Goal: Obtain resource: Obtain resource

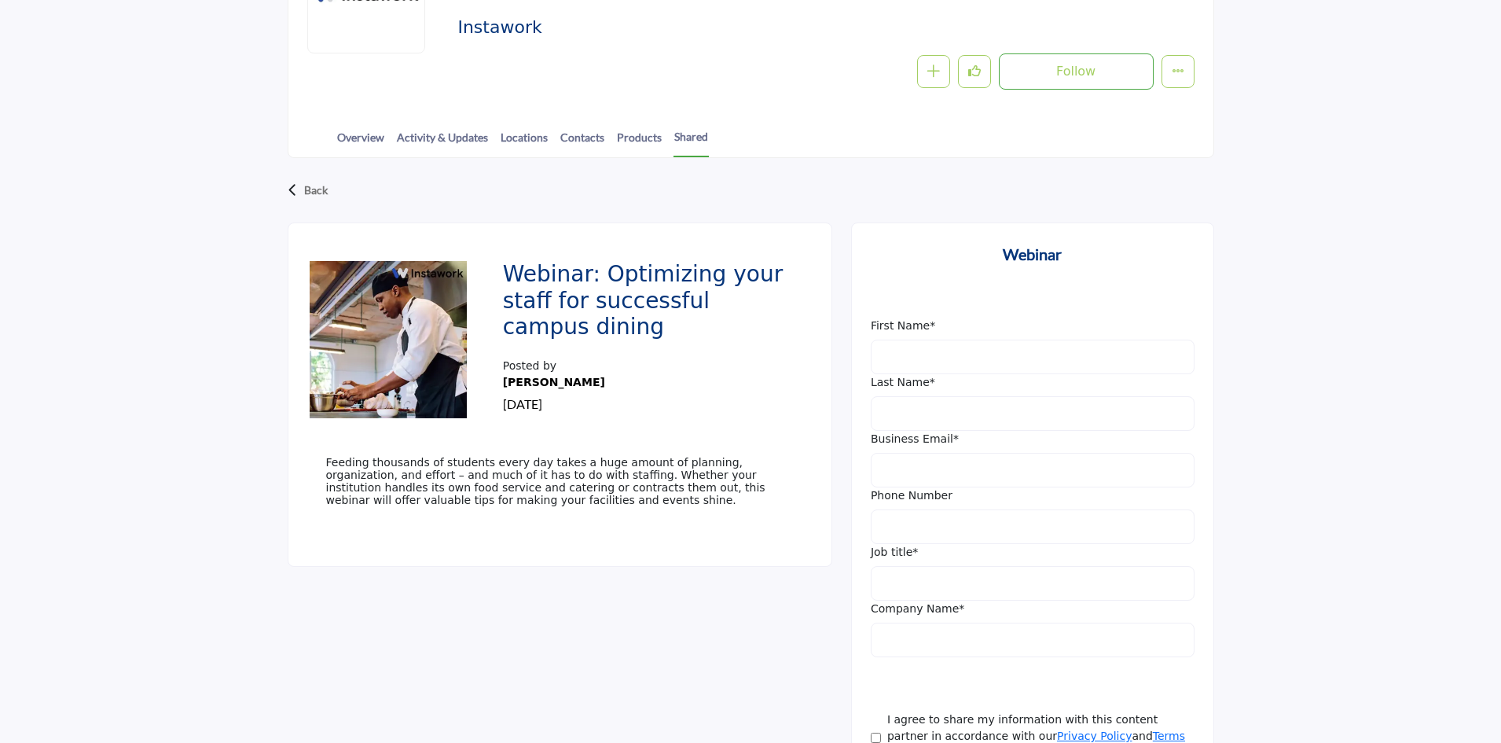
scroll to position [314, 0]
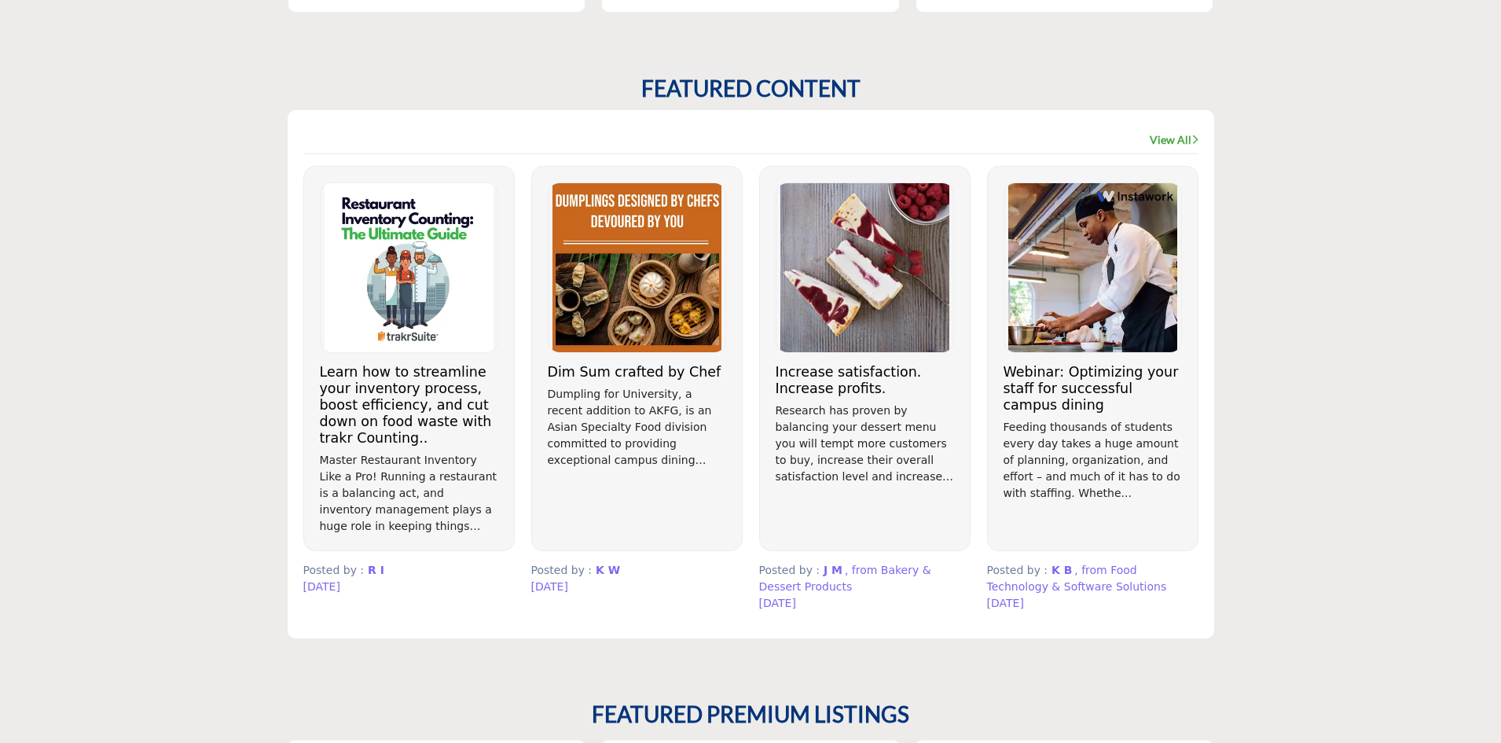
scroll to position [864, 0]
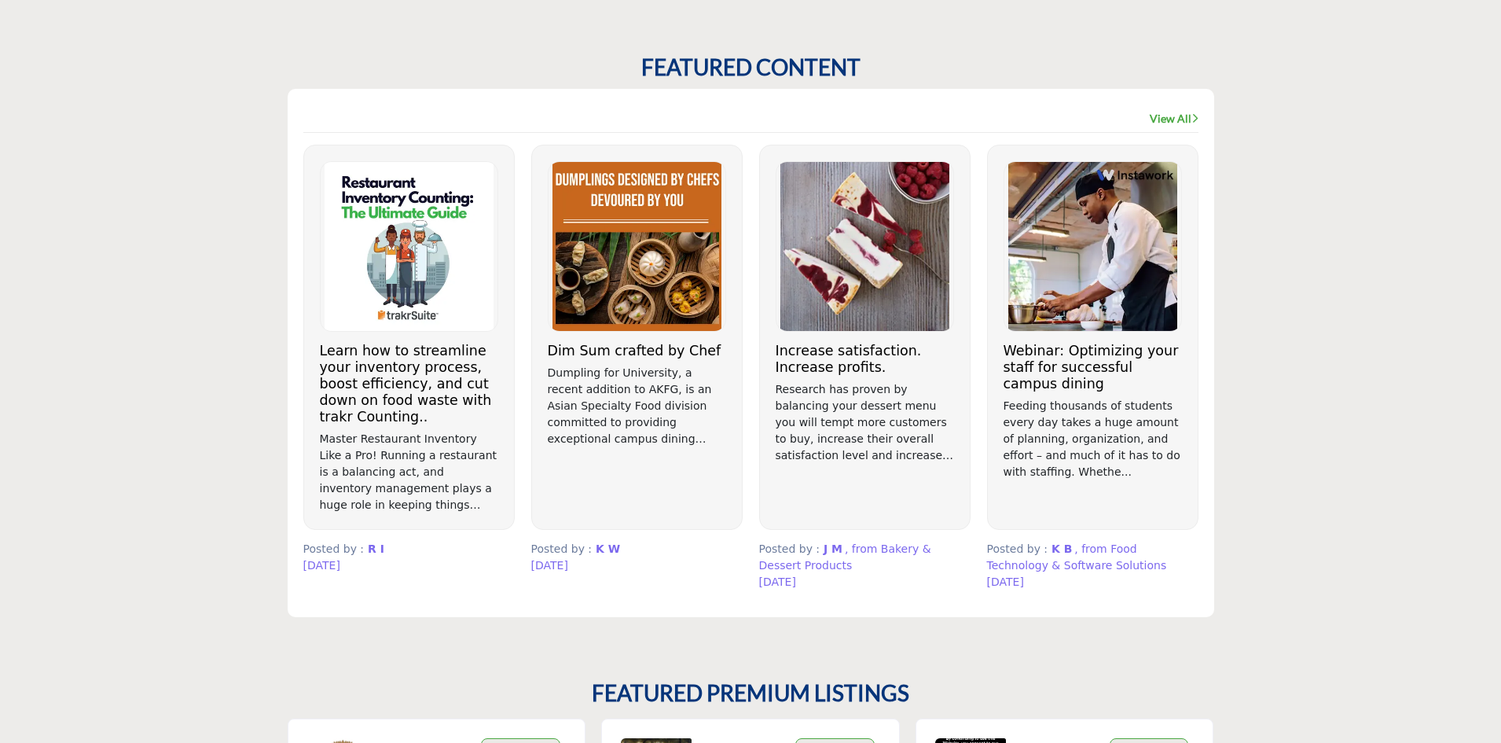
click at [420, 207] on img at bounding box center [409, 246] width 177 height 169
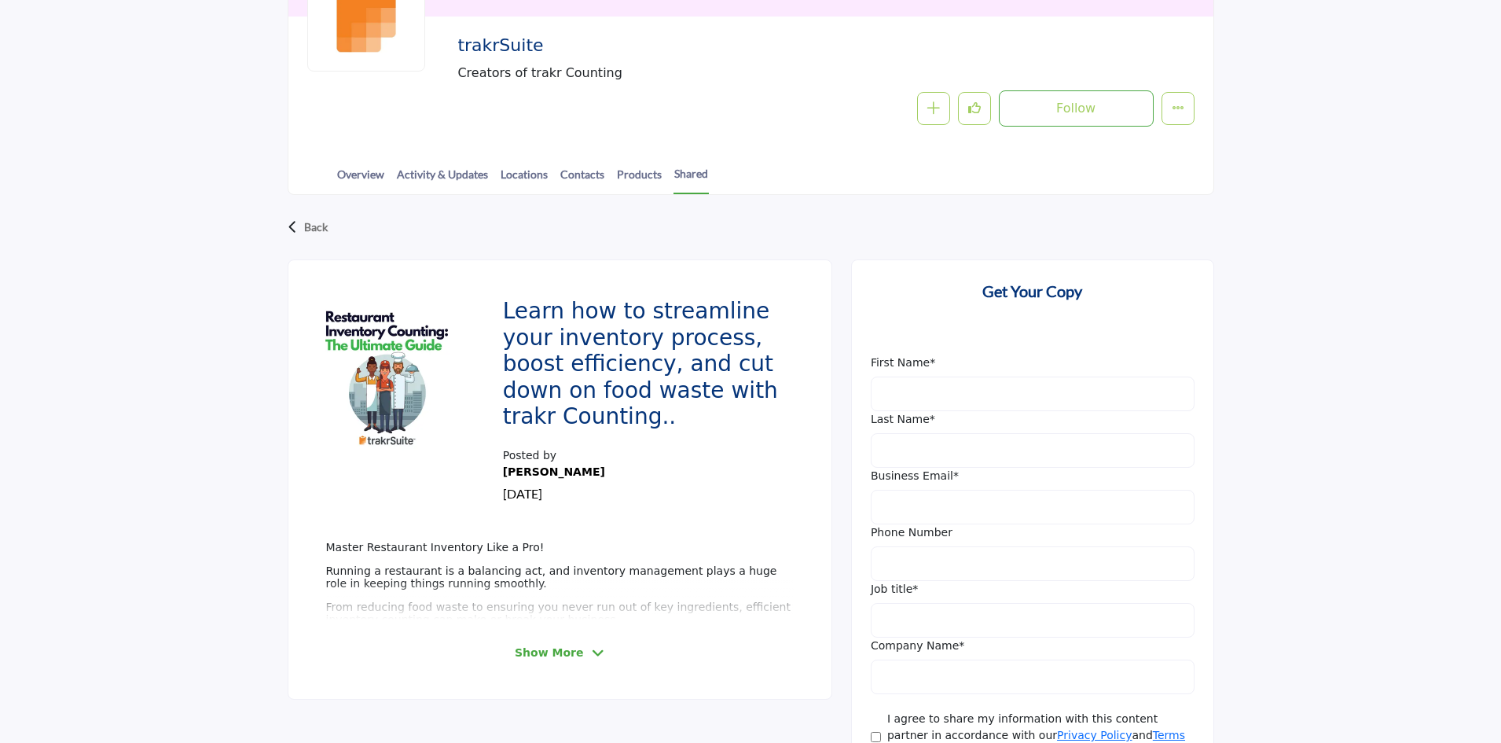
scroll to position [314, 0]
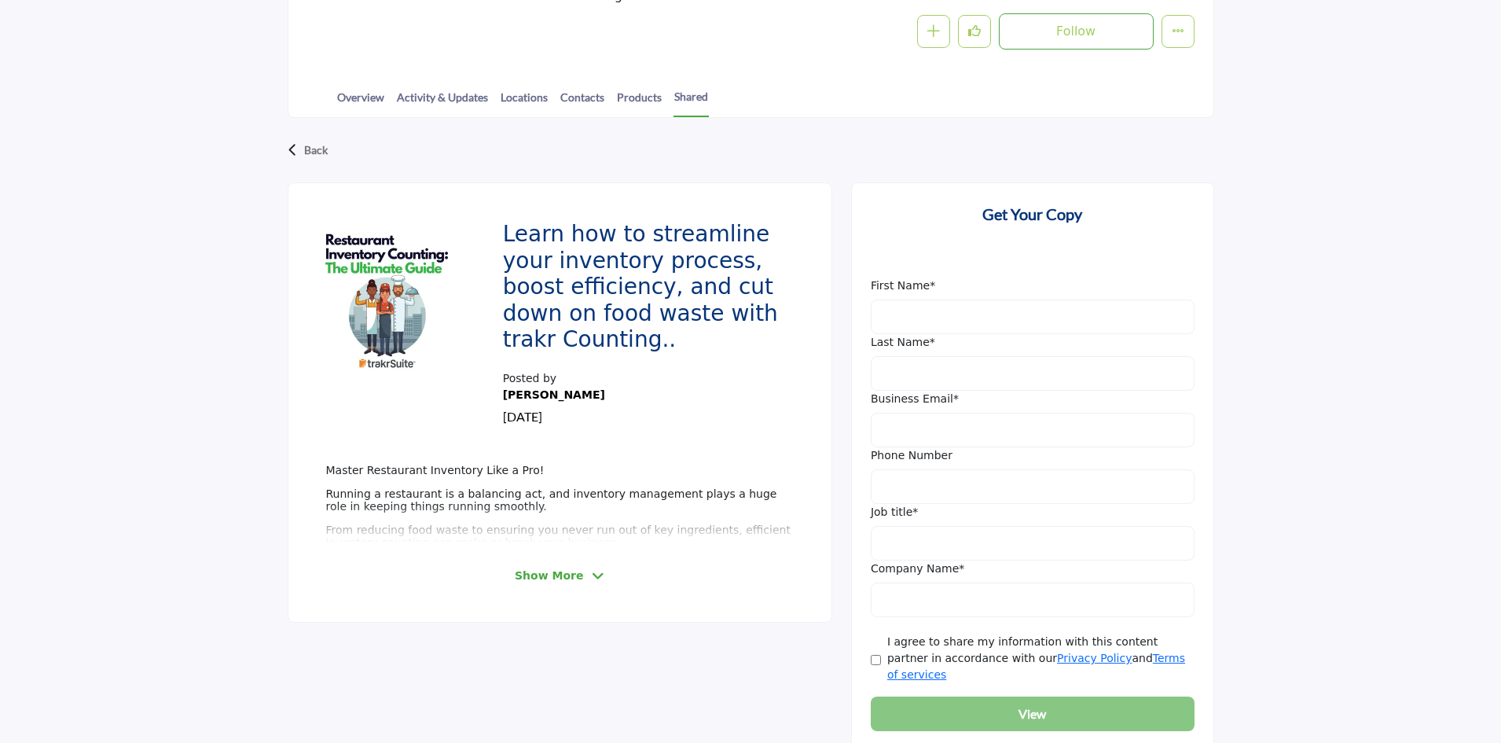
click at [573, 578] on span "Show More" at bounding box center [549, 575] width 68 height 17
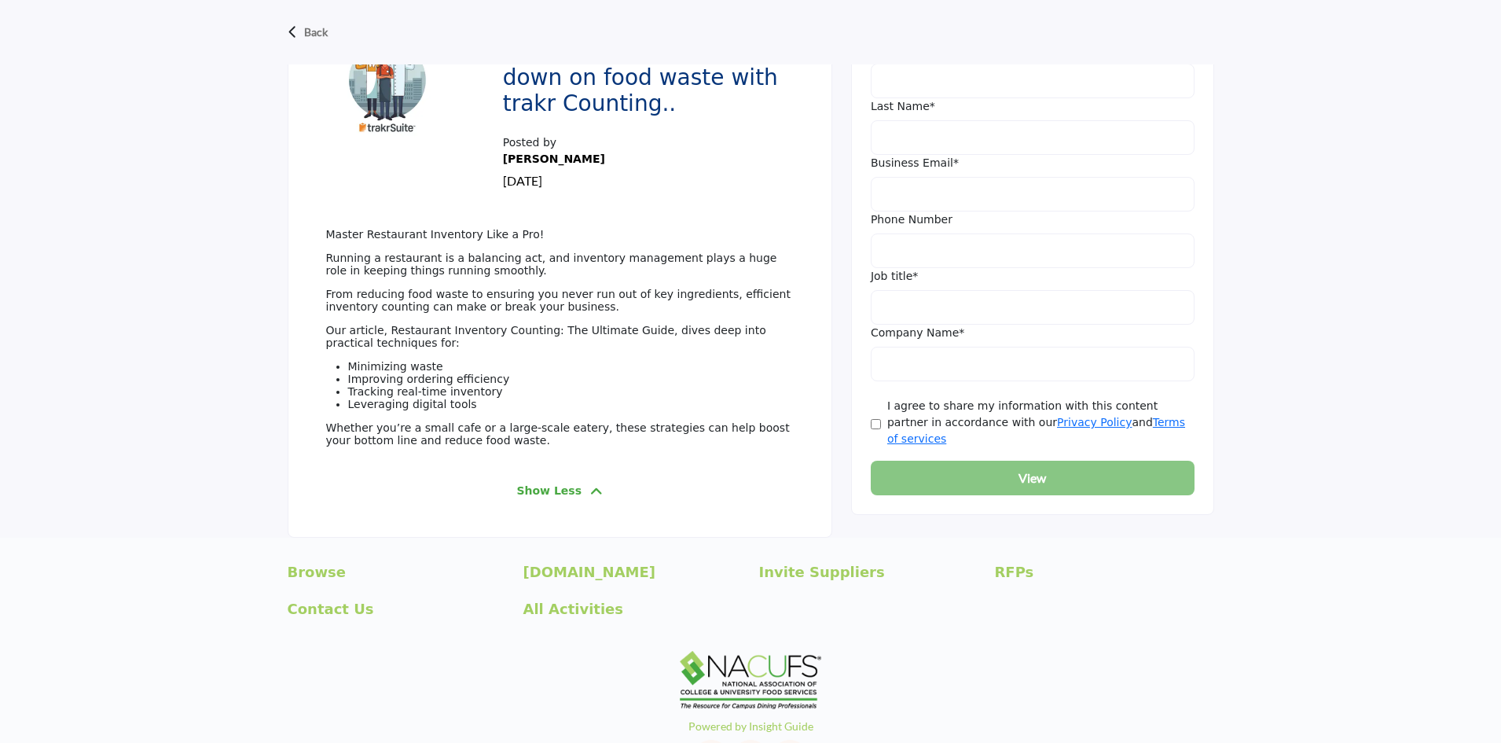
scroll to position [393, 0]
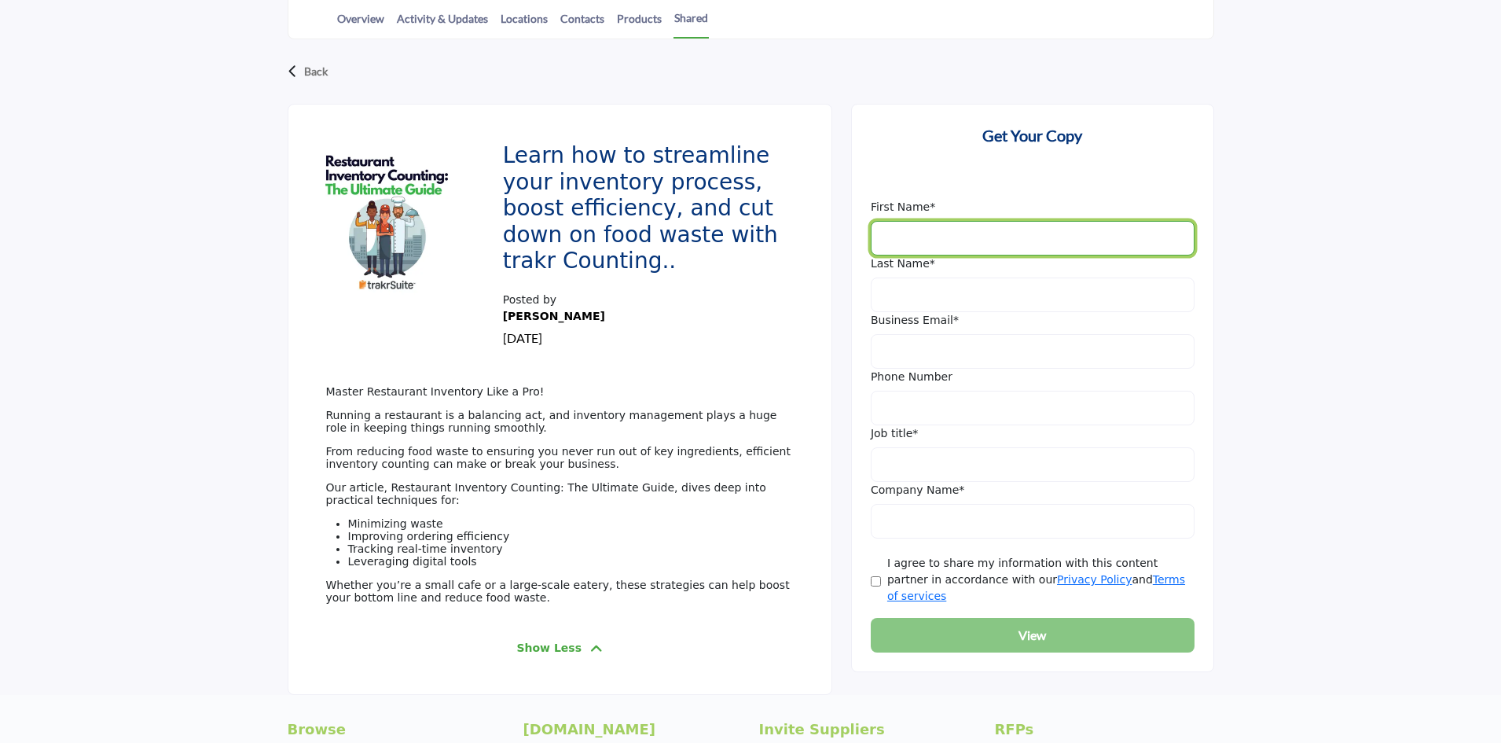
click at [890, 246] on input "First Name" at bounding box center [1033, 238] width 324 height 35
type input "*****"
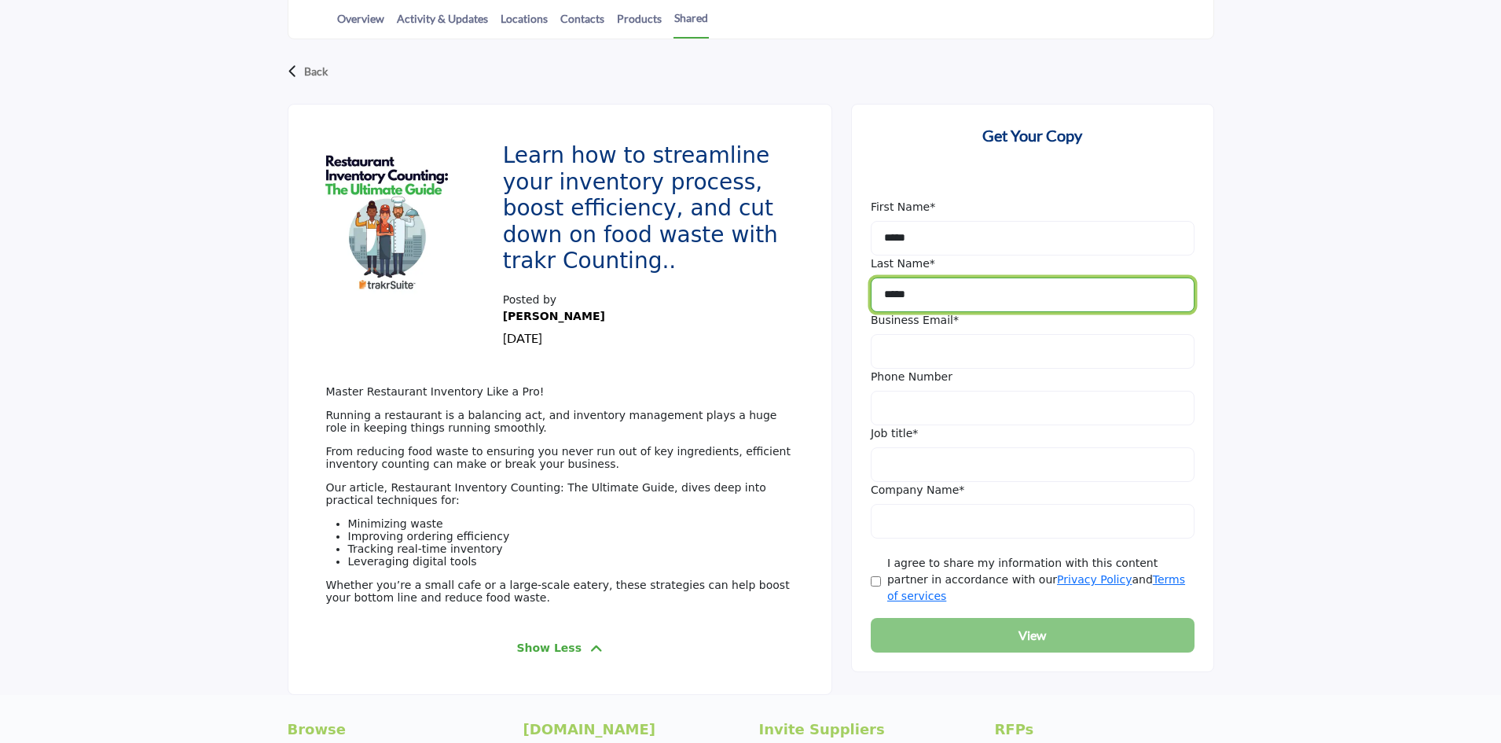
type input "*****"
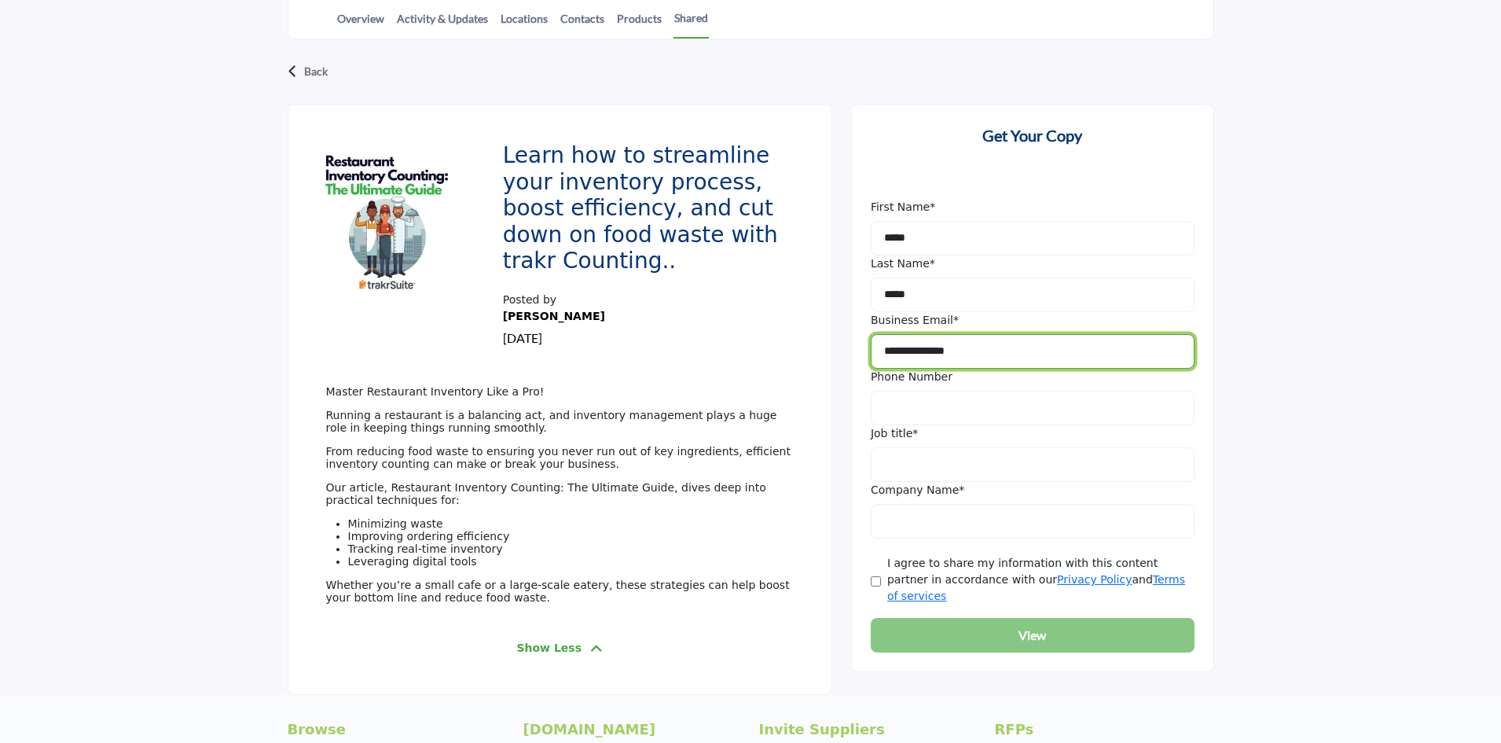
type input "**********"
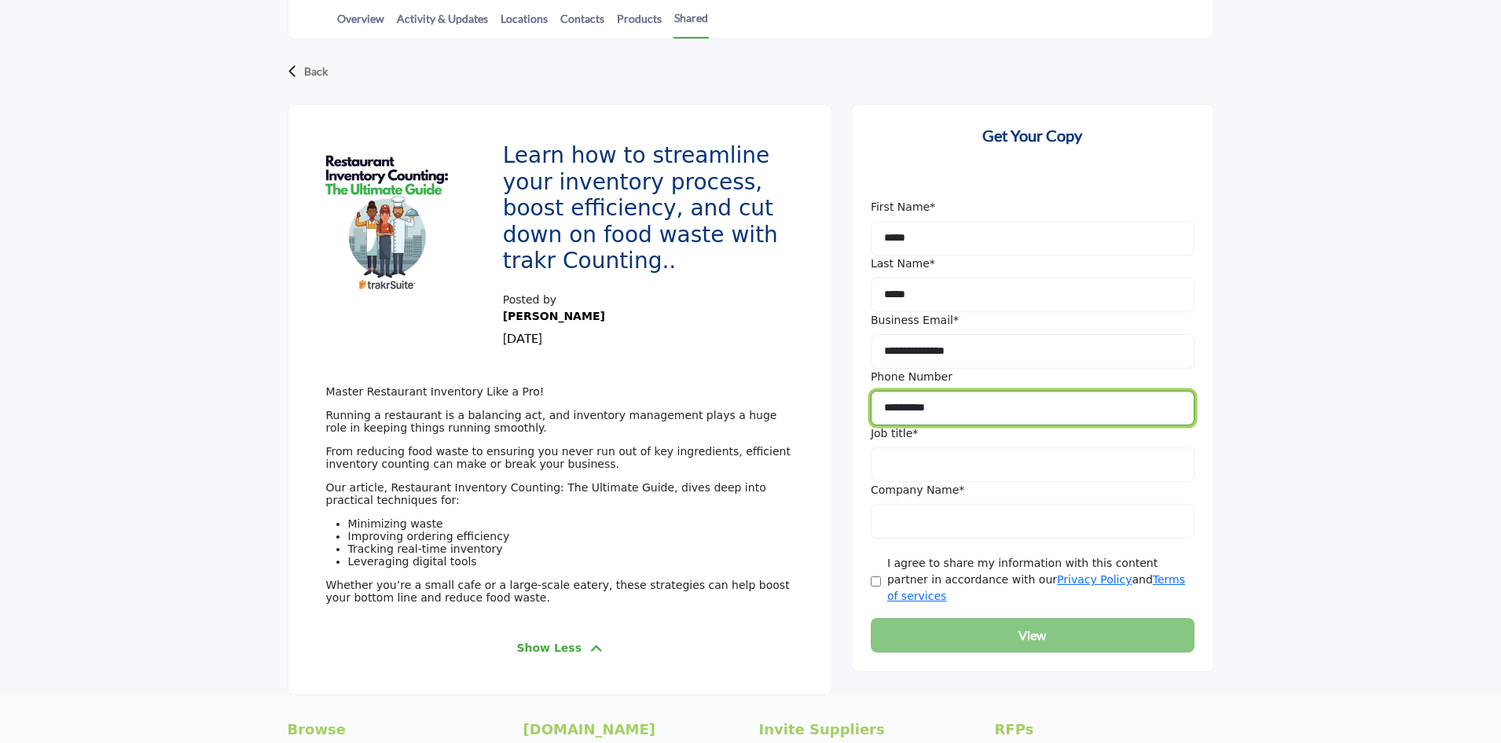
type input "**********"
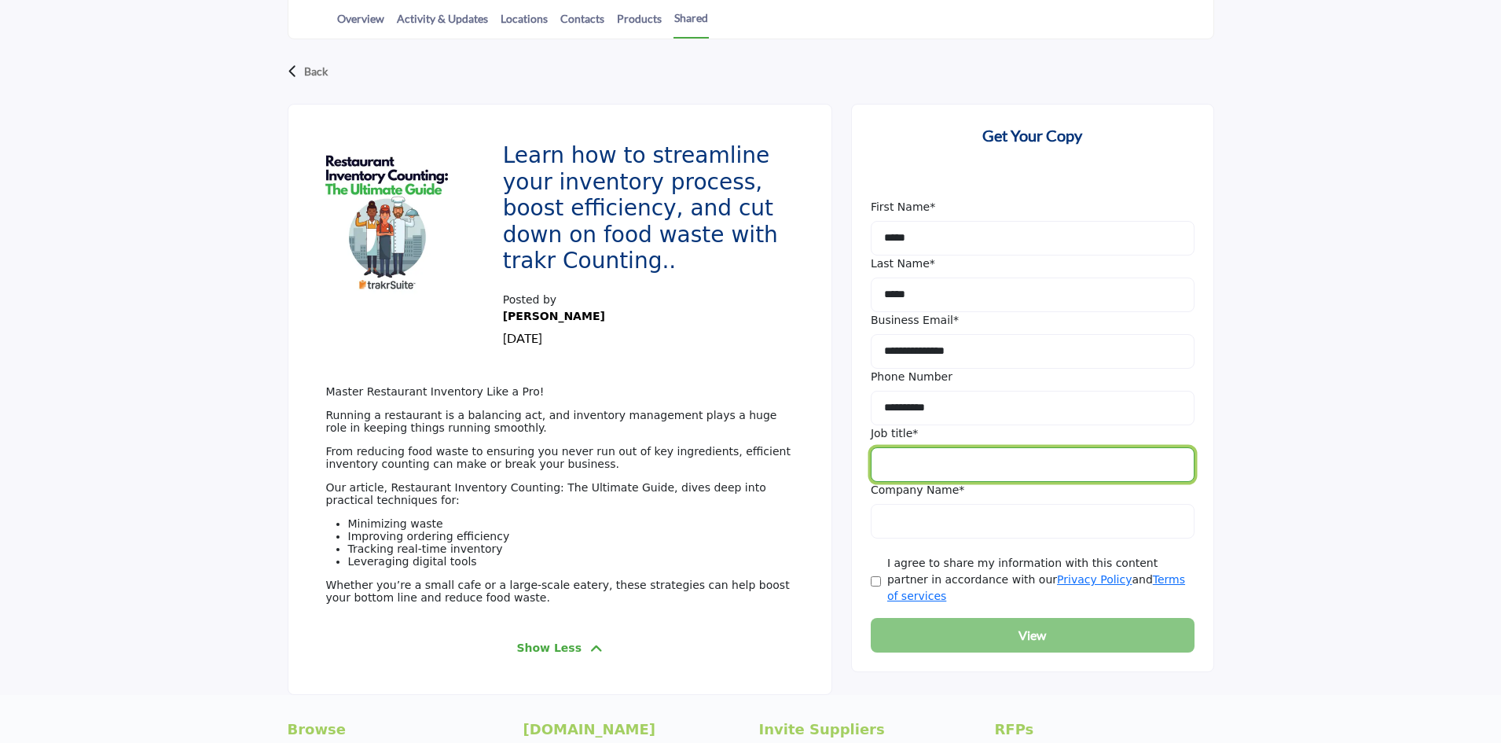
click at [948, 466] on input "Job Title" at bounding box center [1033, 464] width 324 height 35
type input "*"
type input "**********"
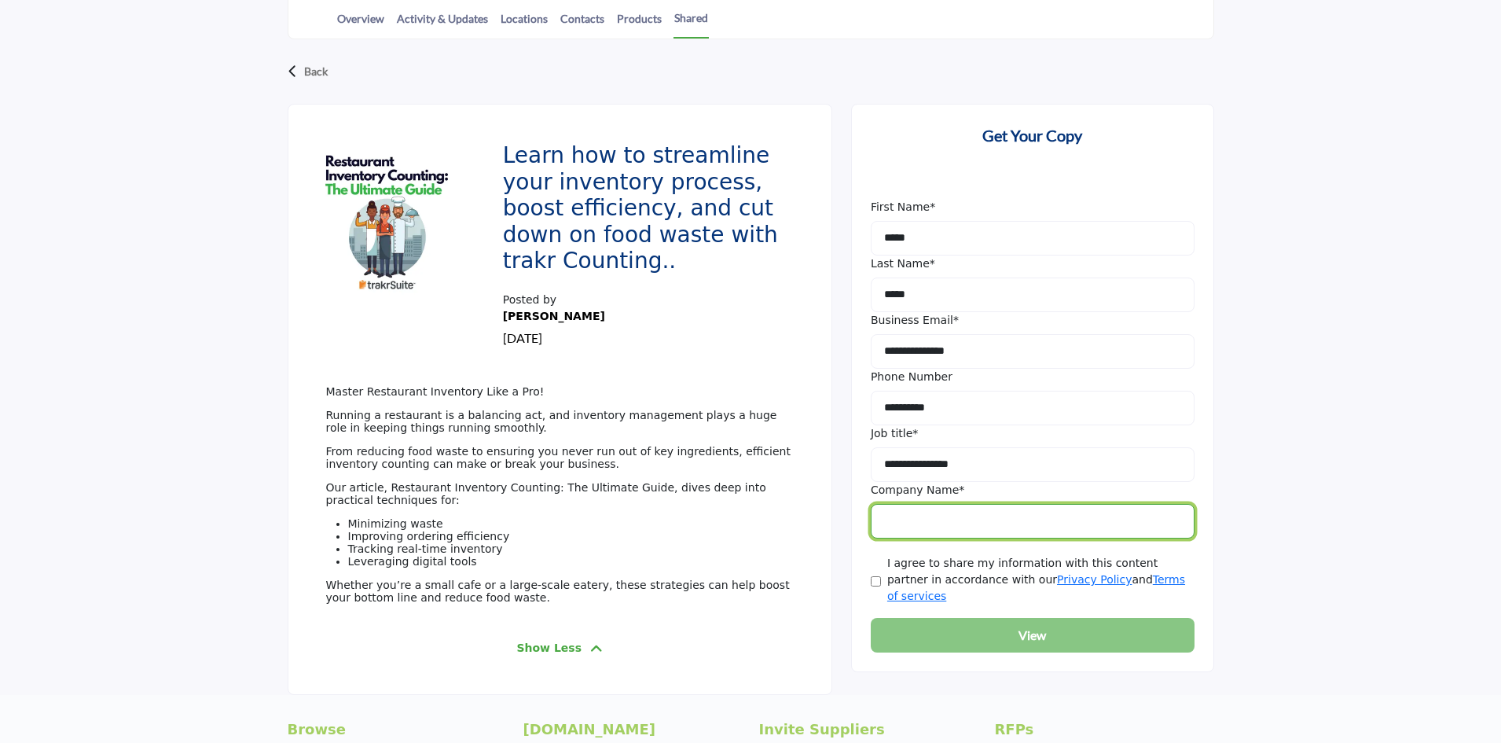
click at [929, 523] on input "Company Name" at bounding box center [1033, 521] width 324 height 35
type input "**********"
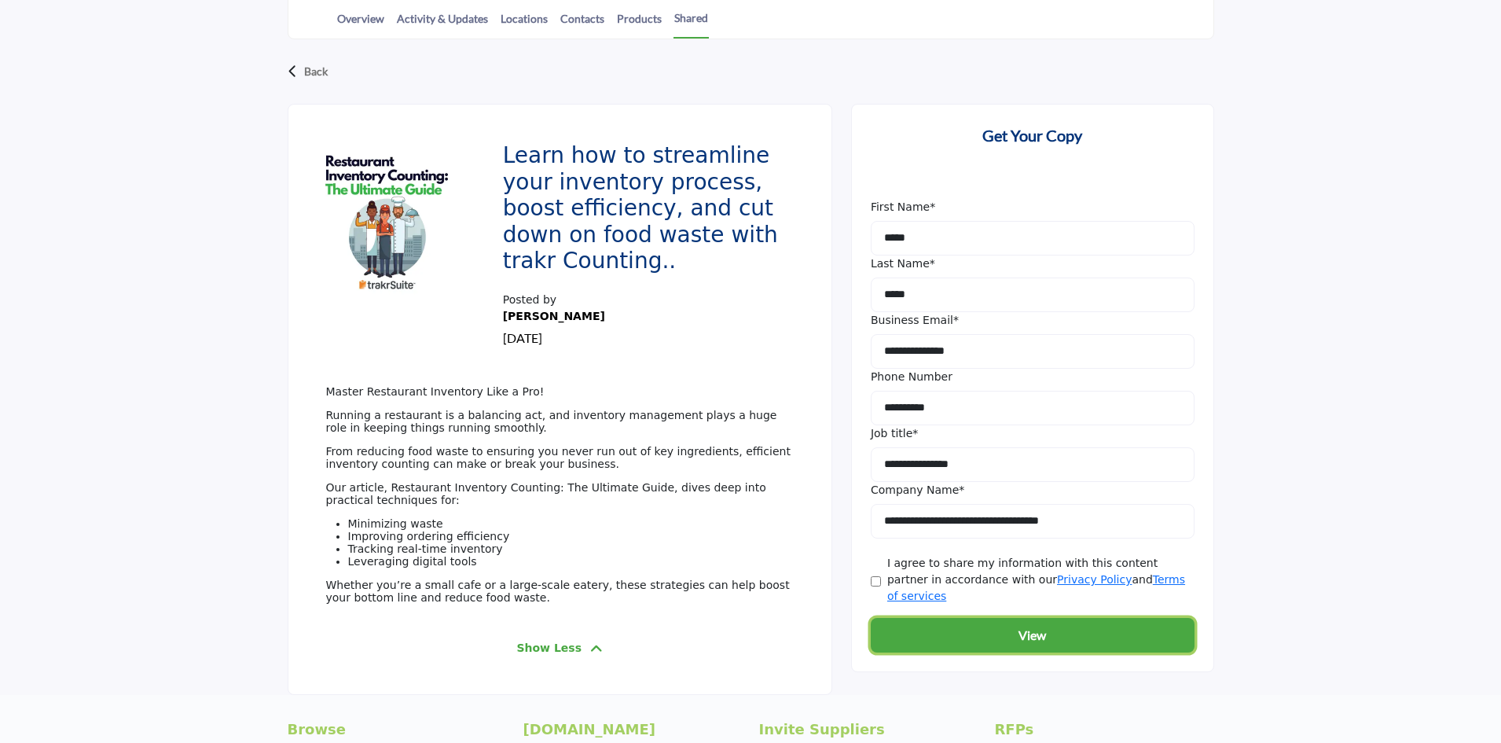
click at [978, 618] on button "View" at bounding box center [1033, 635] width 324 height 35
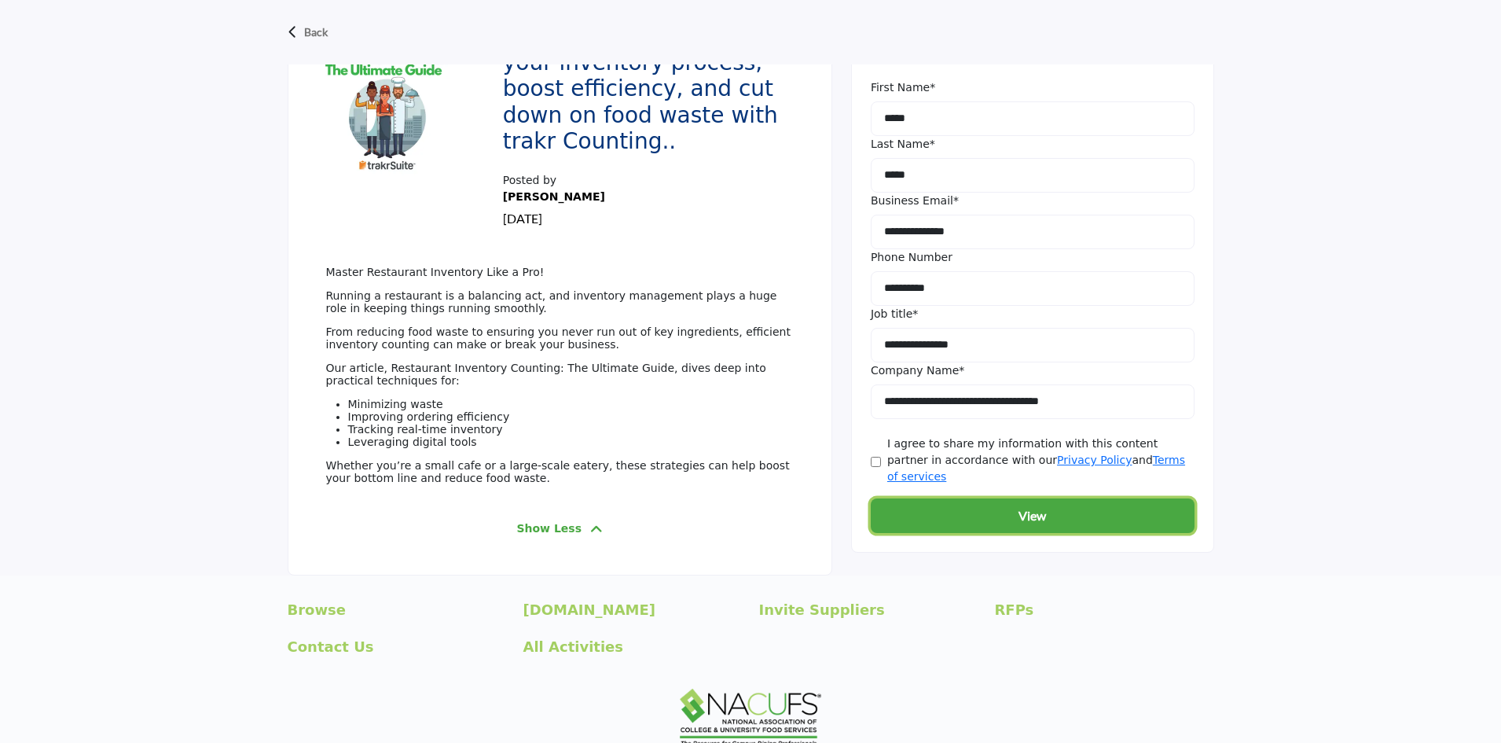
scroll to position [399, 0]
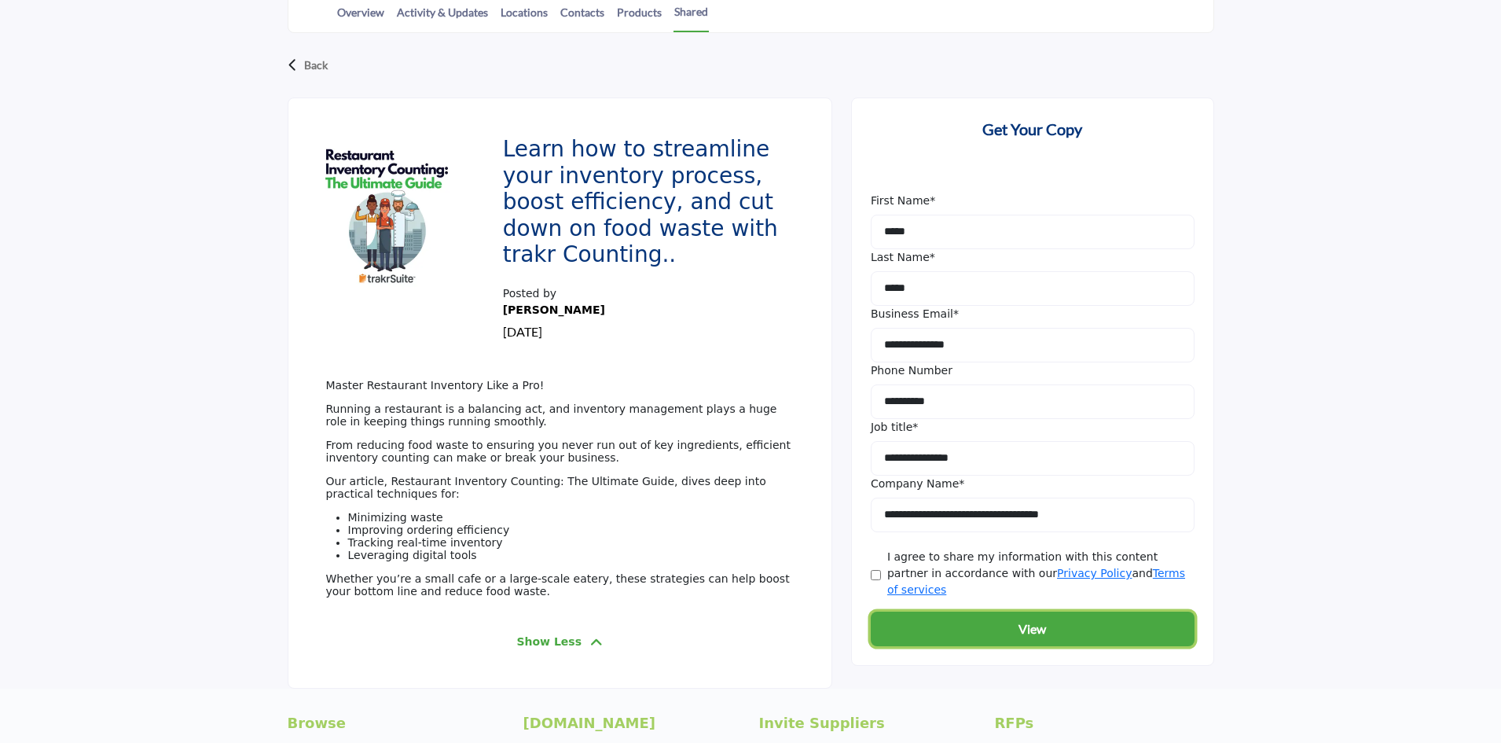
click at [951, 611] on button "View" at bounding box center [1033, 628] width 324 height 35
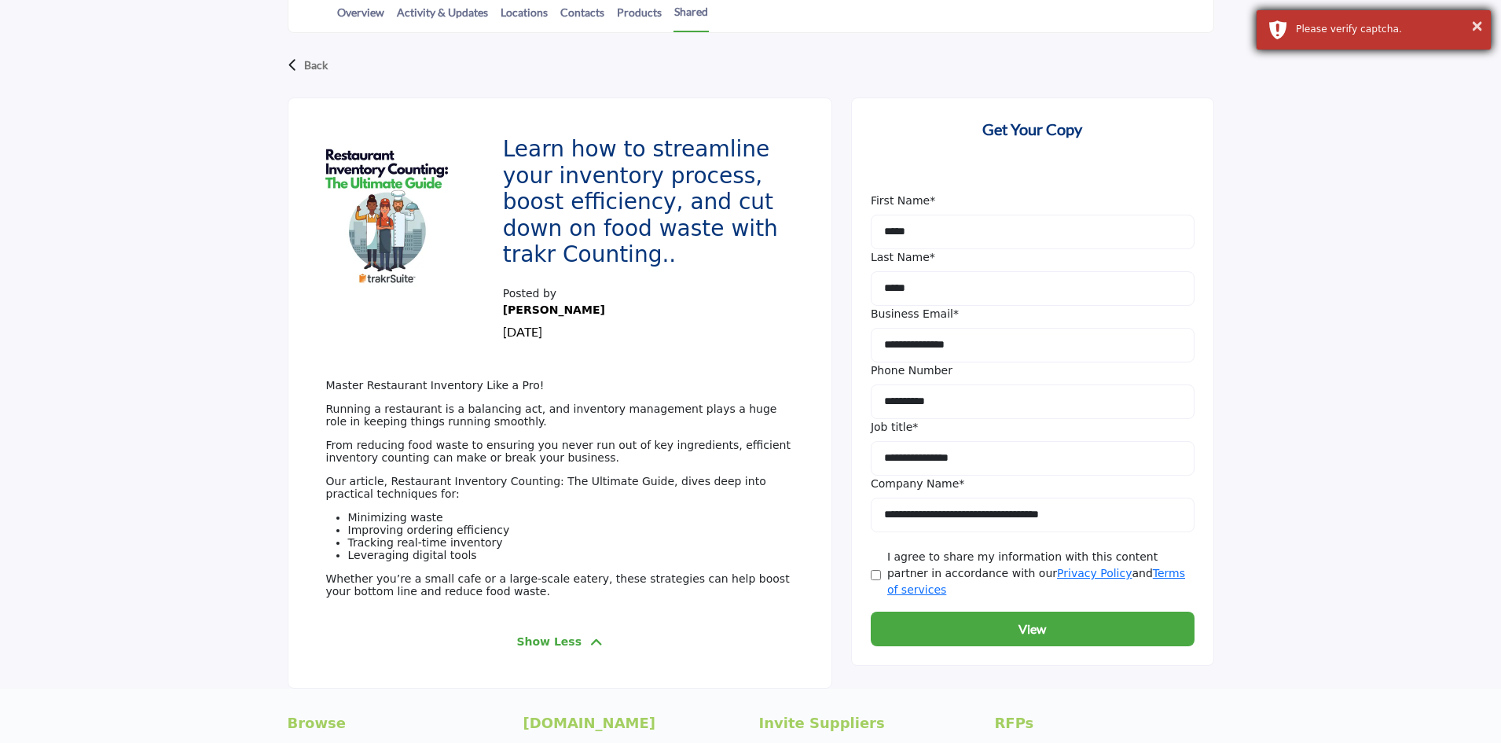
click at [1322, 30] on div "Please verify captcha." at bounding box center [1387, 29] width 183 height 14
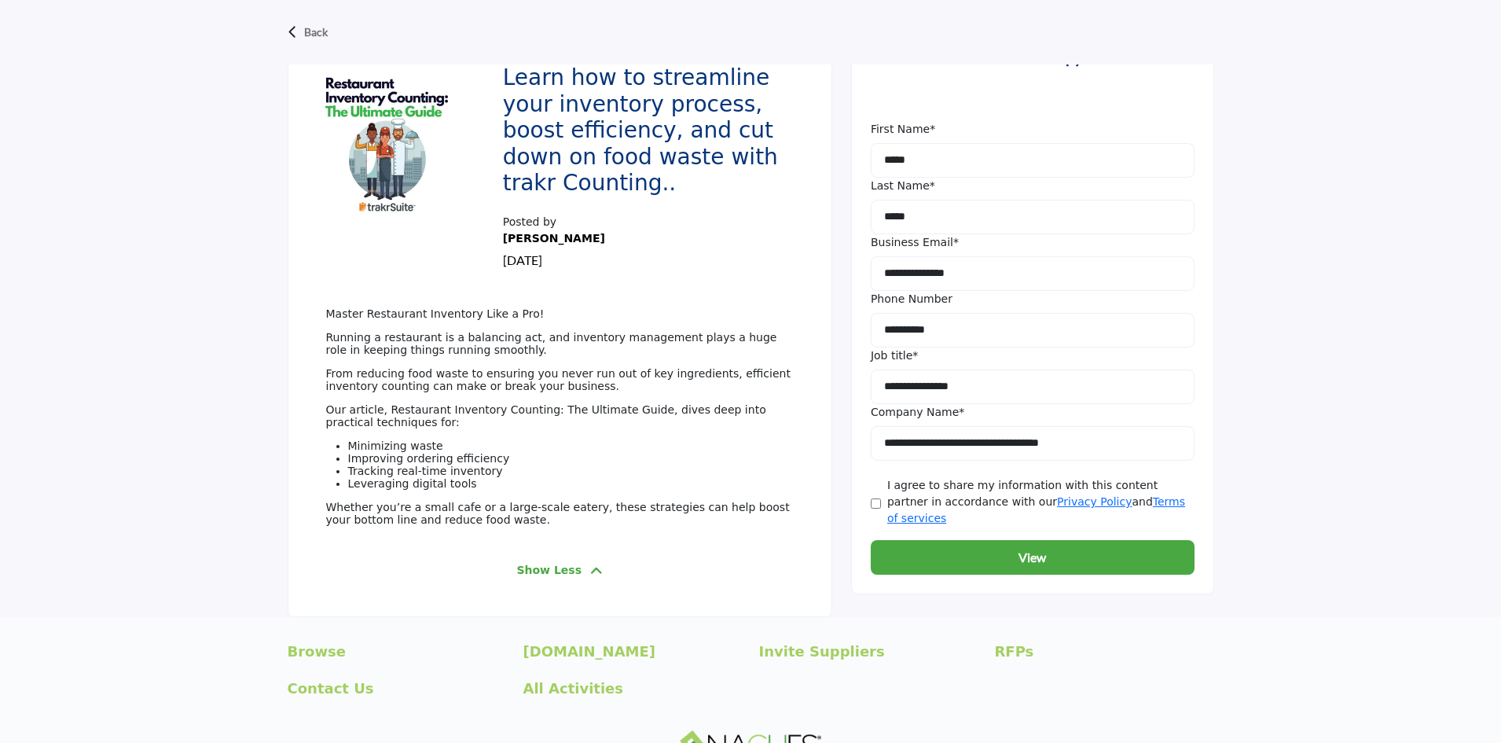
scroll to position [635, 0]
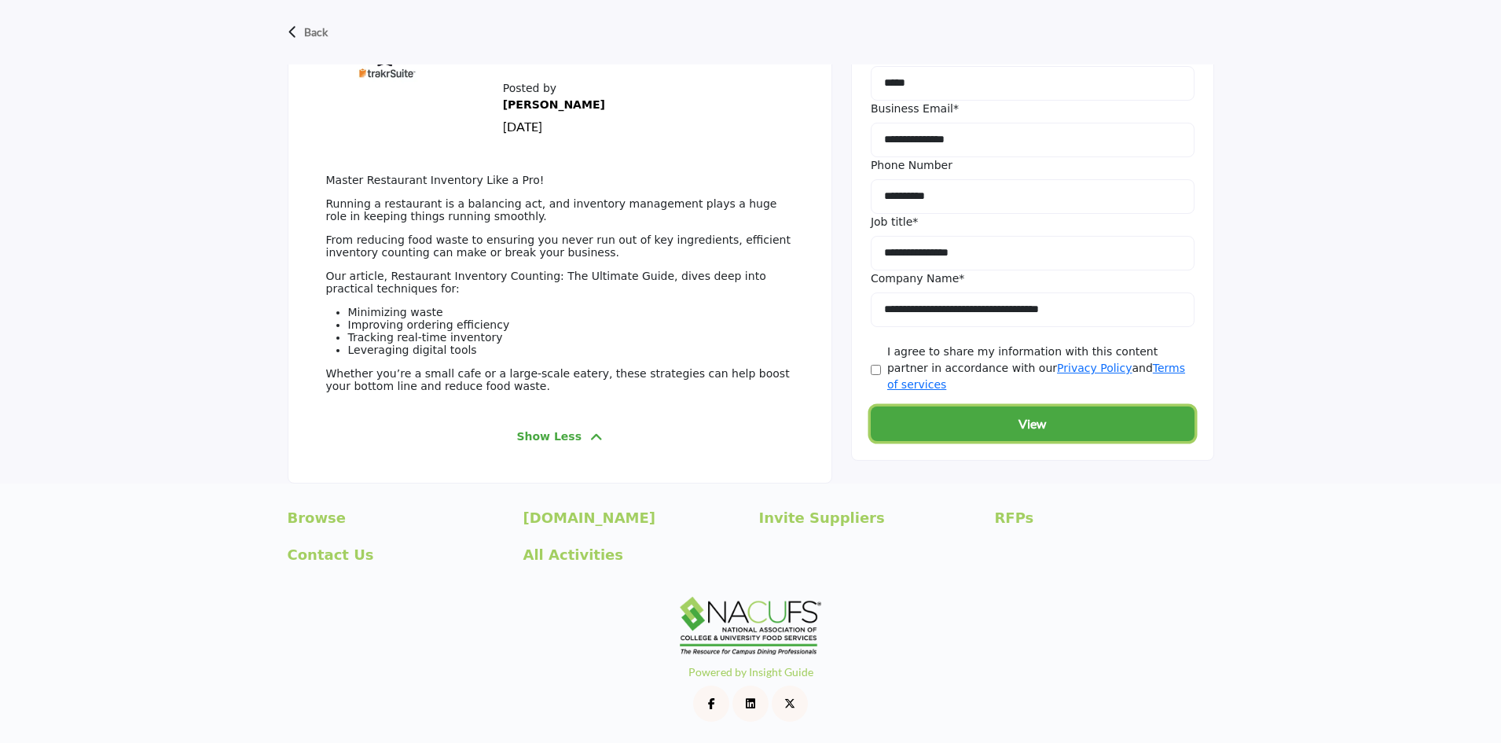
click at [1046, 414] on b "View" at bounding box center [1032, 423] width 28 height 19
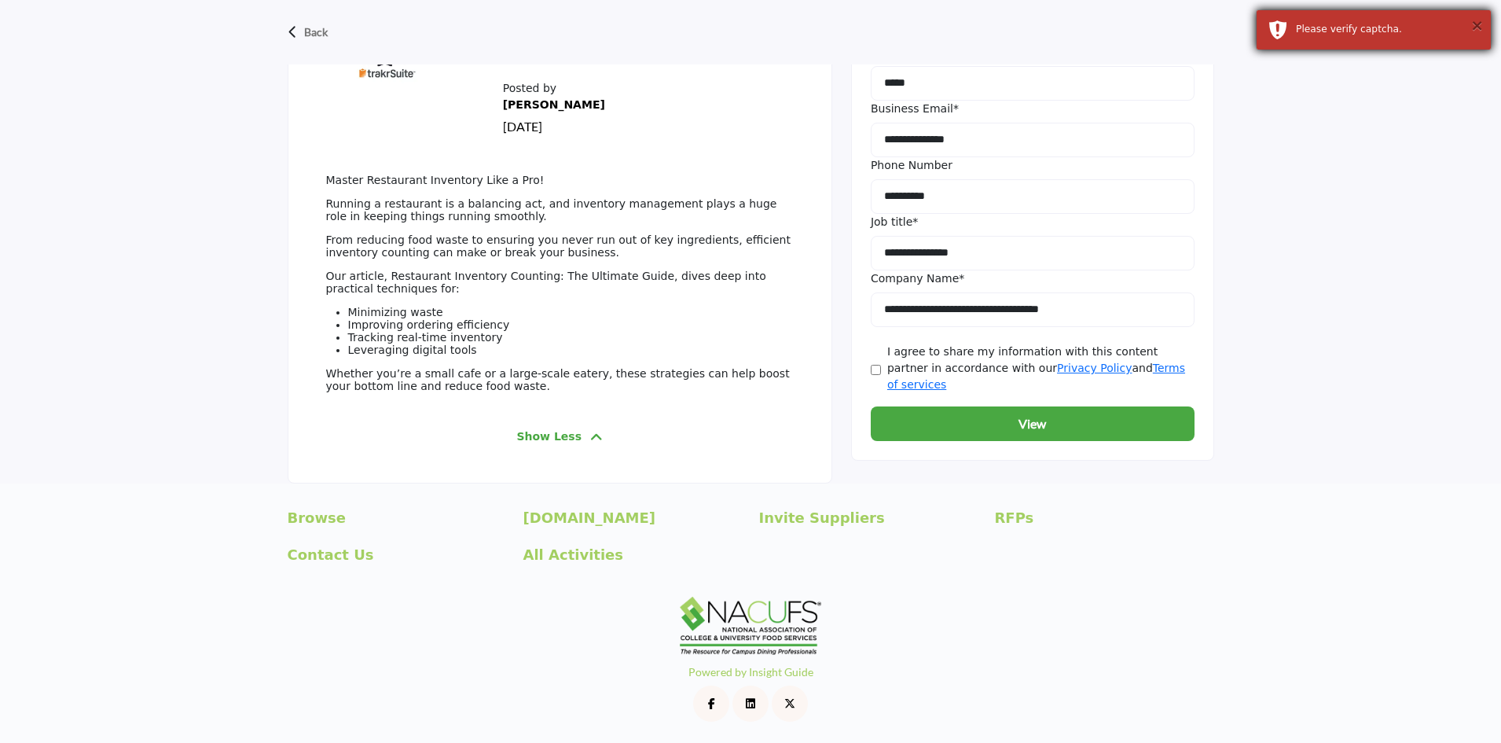
click at [1478, 21] on button "×" at bounding box center [1476, 25] width 13 height 16
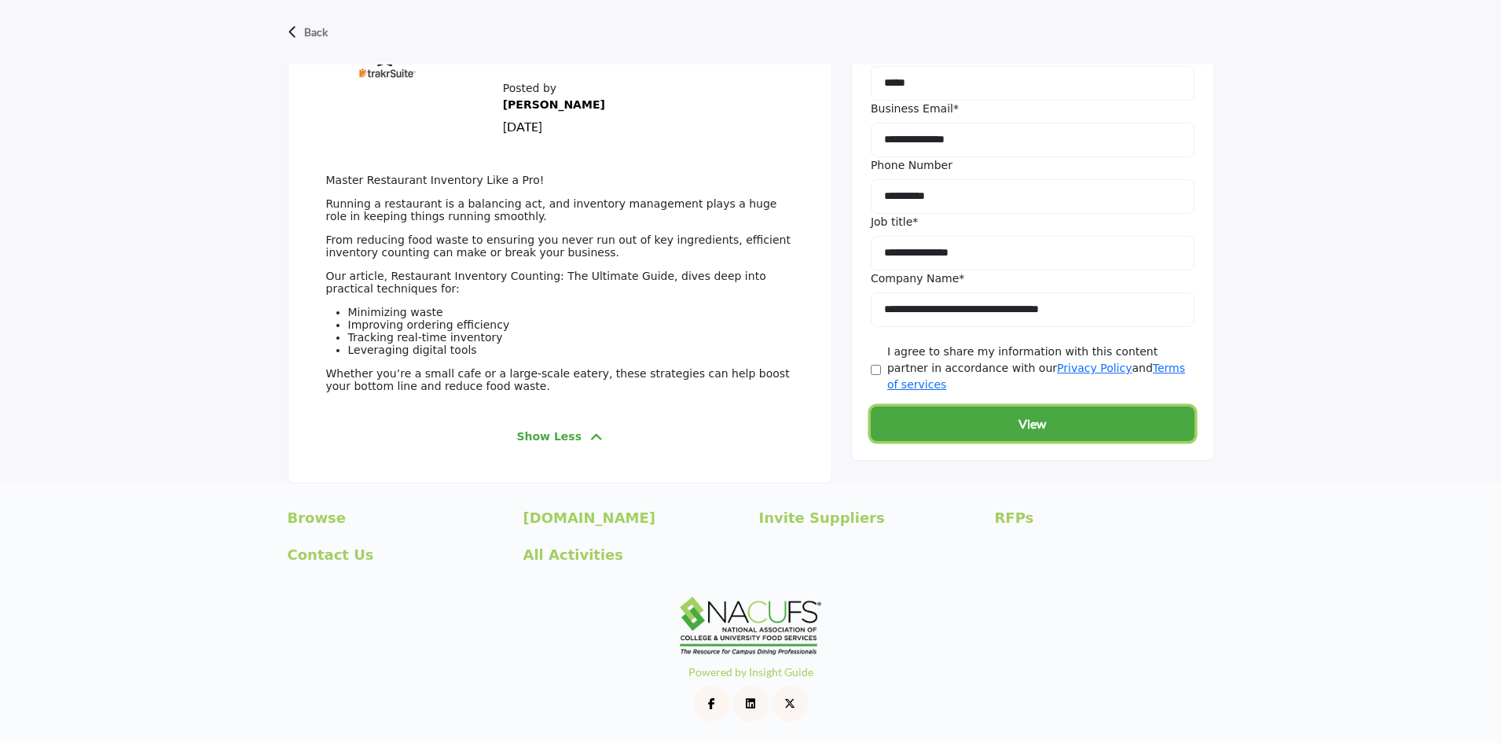
click at [1064, 406] on button "View" at bounding box center [1033, 423] width 324 height 35
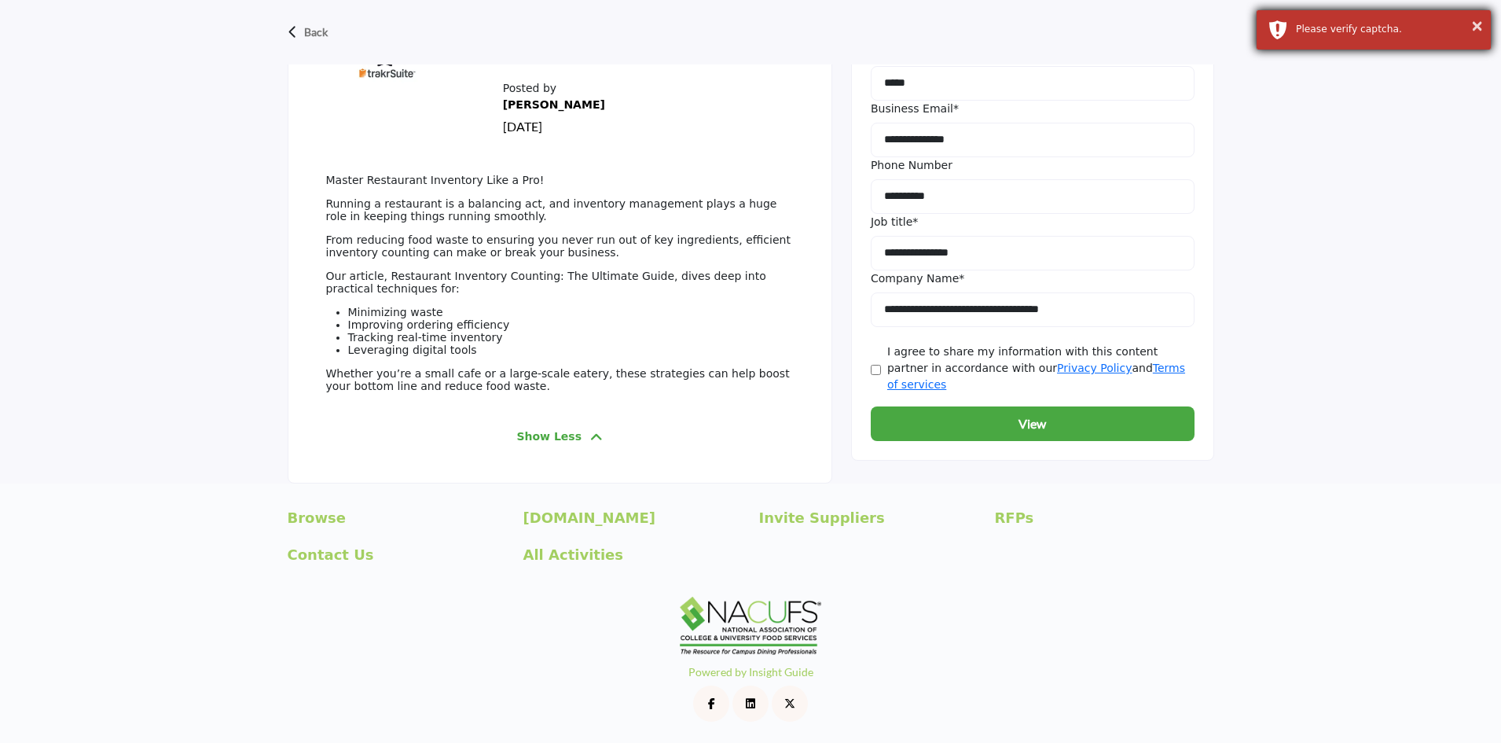
click at [1307, 18] on div "× Please verify captcha." at bounding box center [1374, 29] width 236 height 41
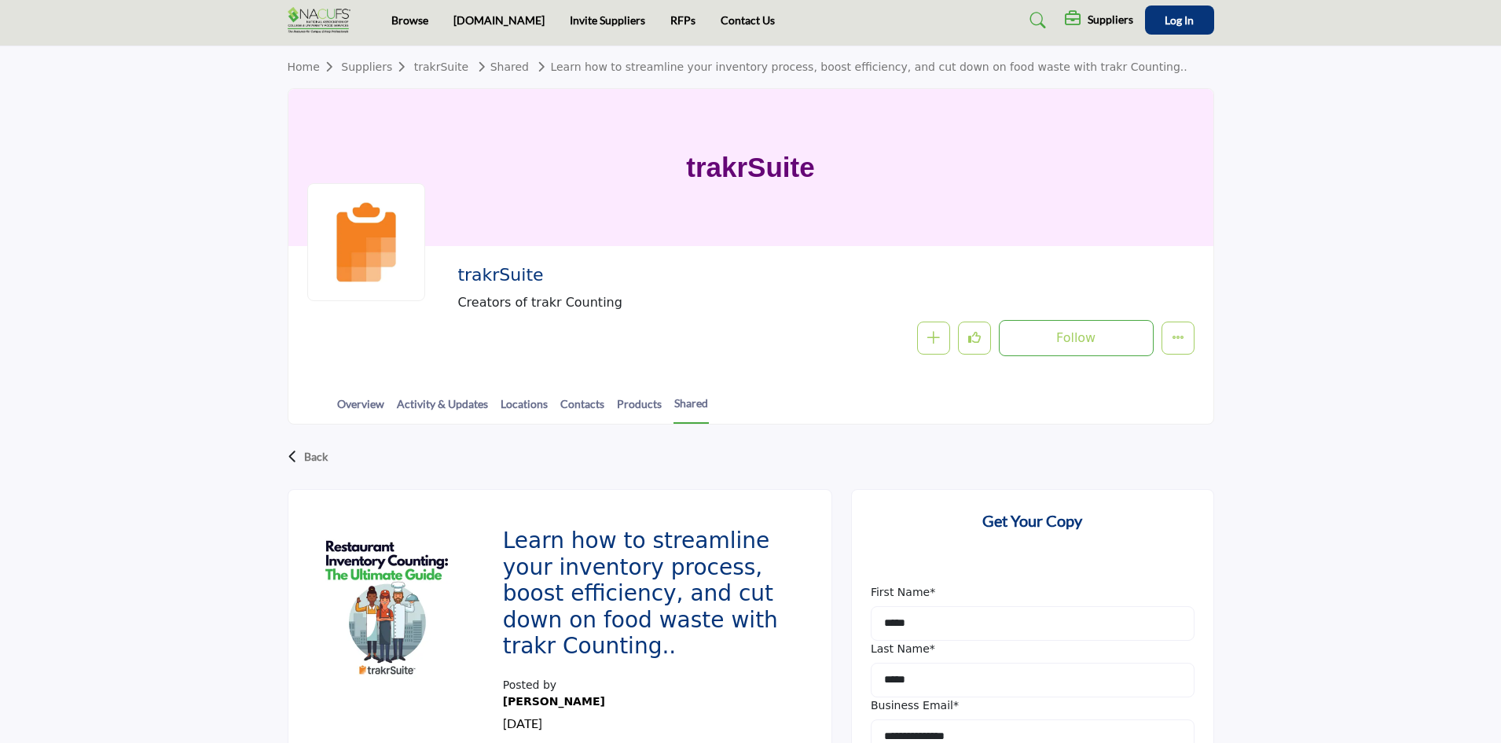
scroll to position [0, 0]
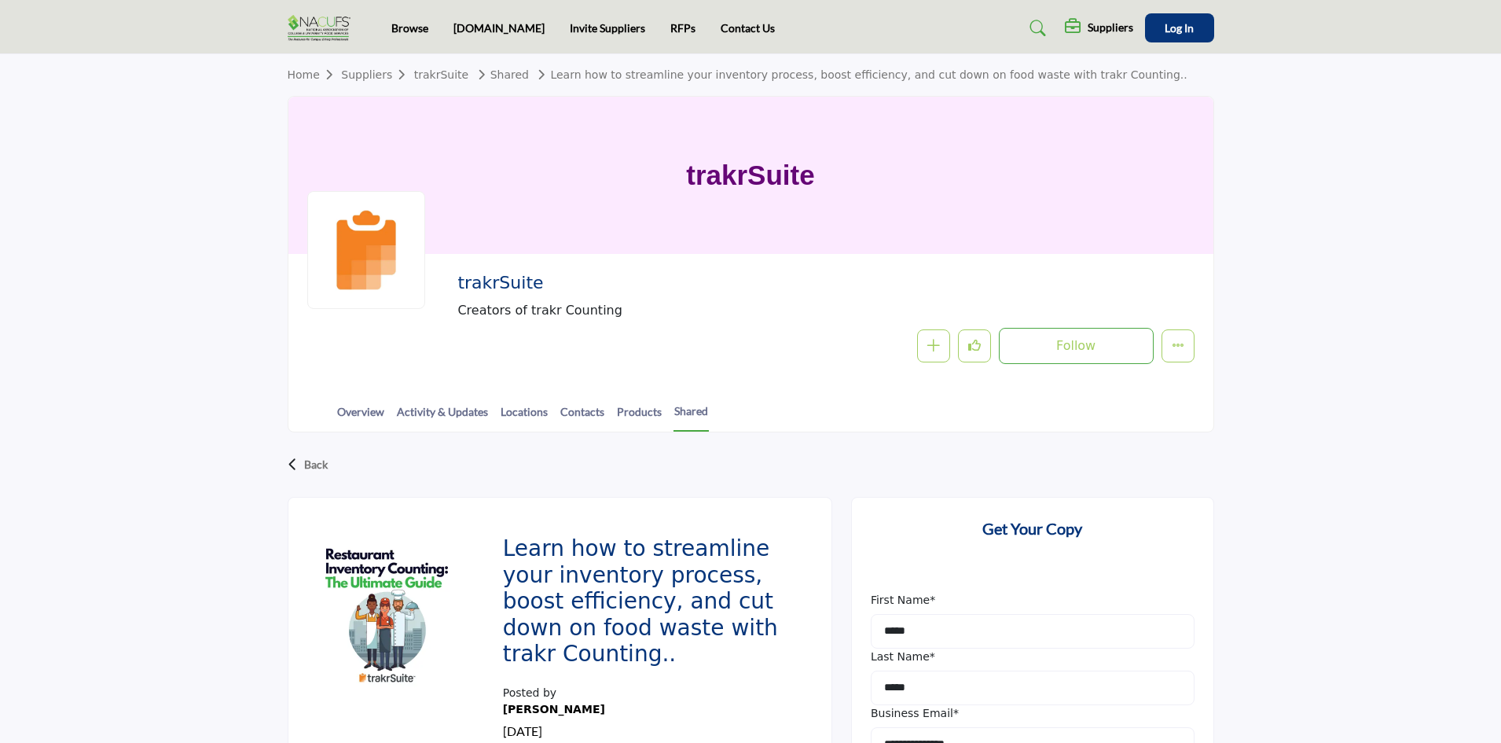
click at [1390, 193] on section "Home Suppliers trakrSuite Shared Learn how to streamline your inventory process…" at bounding box center [750, 243] width 1501 height 378
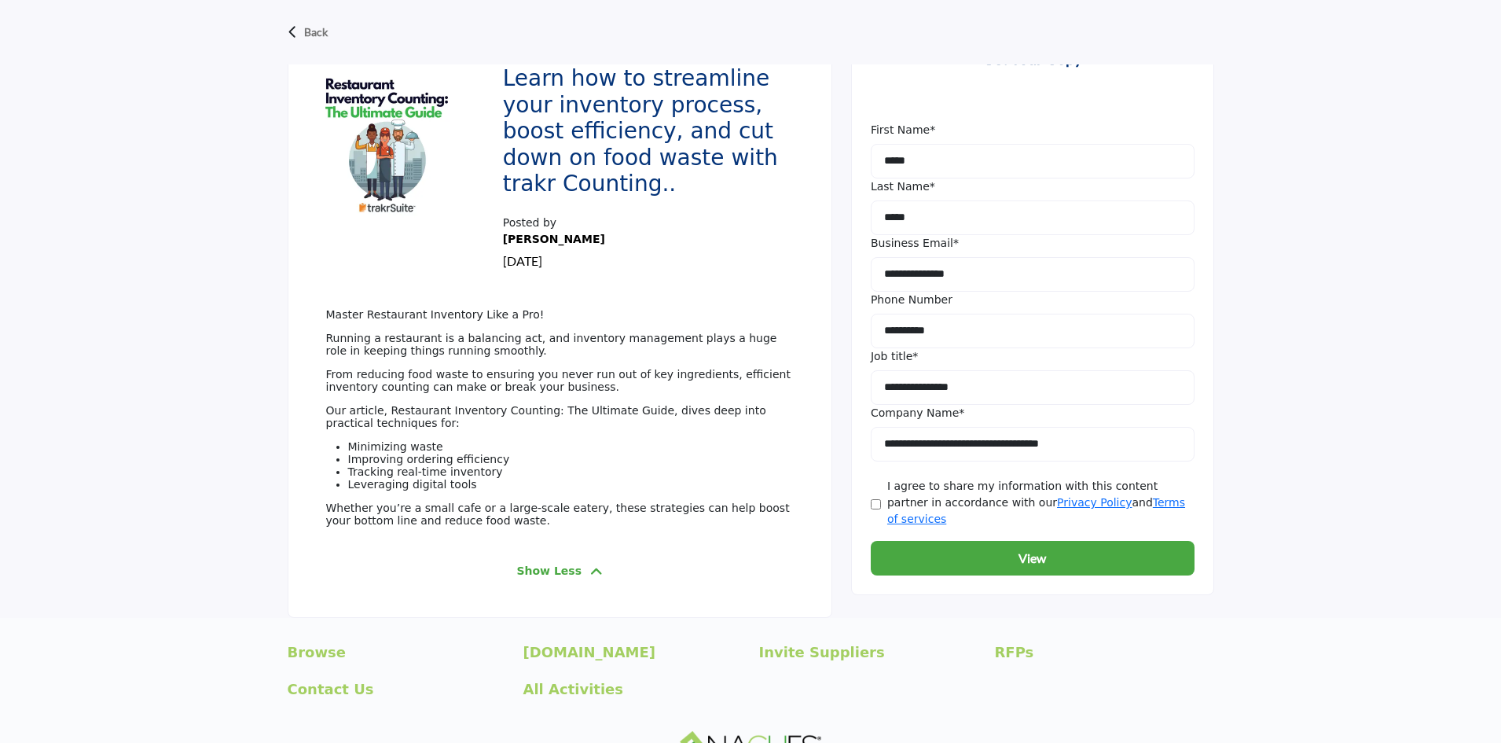
scroll to position [635, 0]
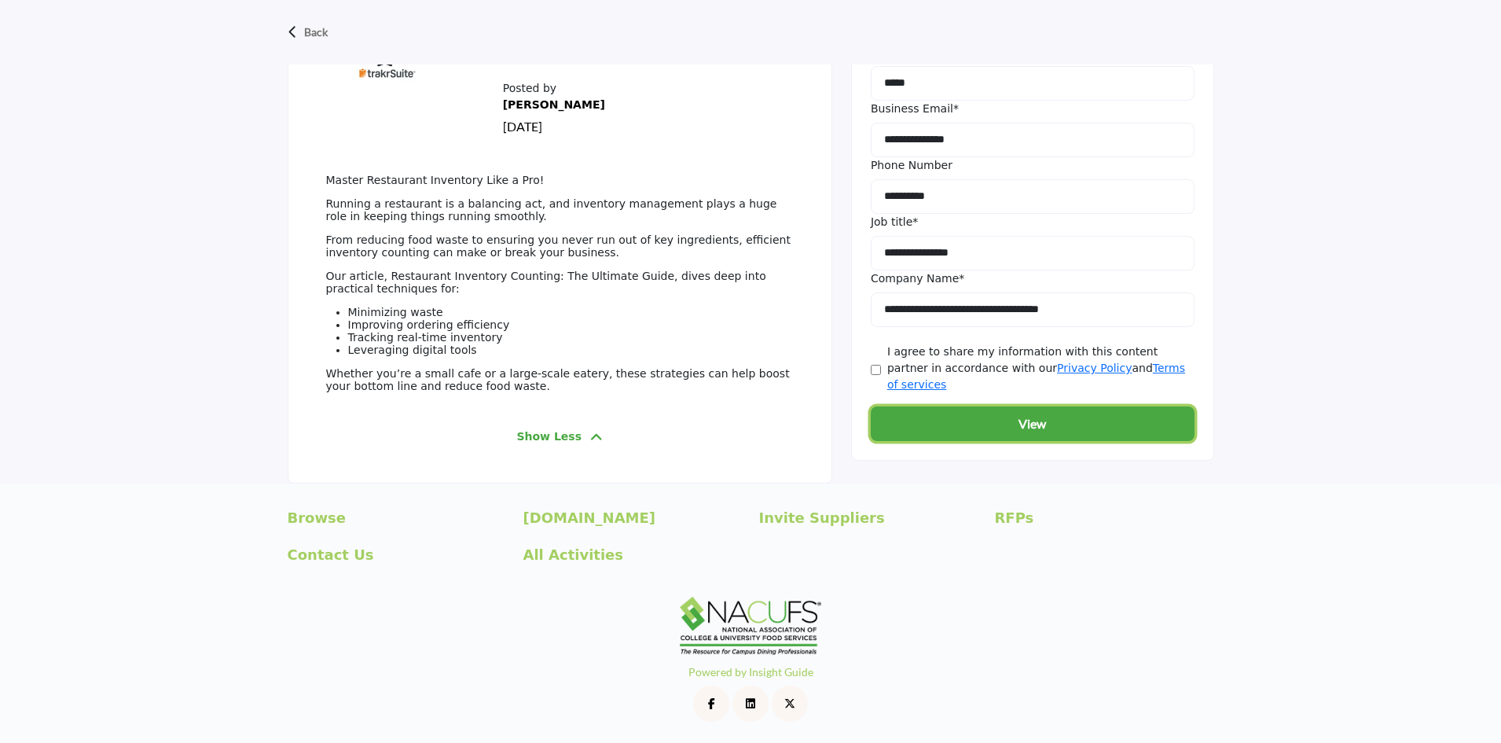
click at [1003, 406] on button "View" at bounding box center [1033, 423] width 324 height 35
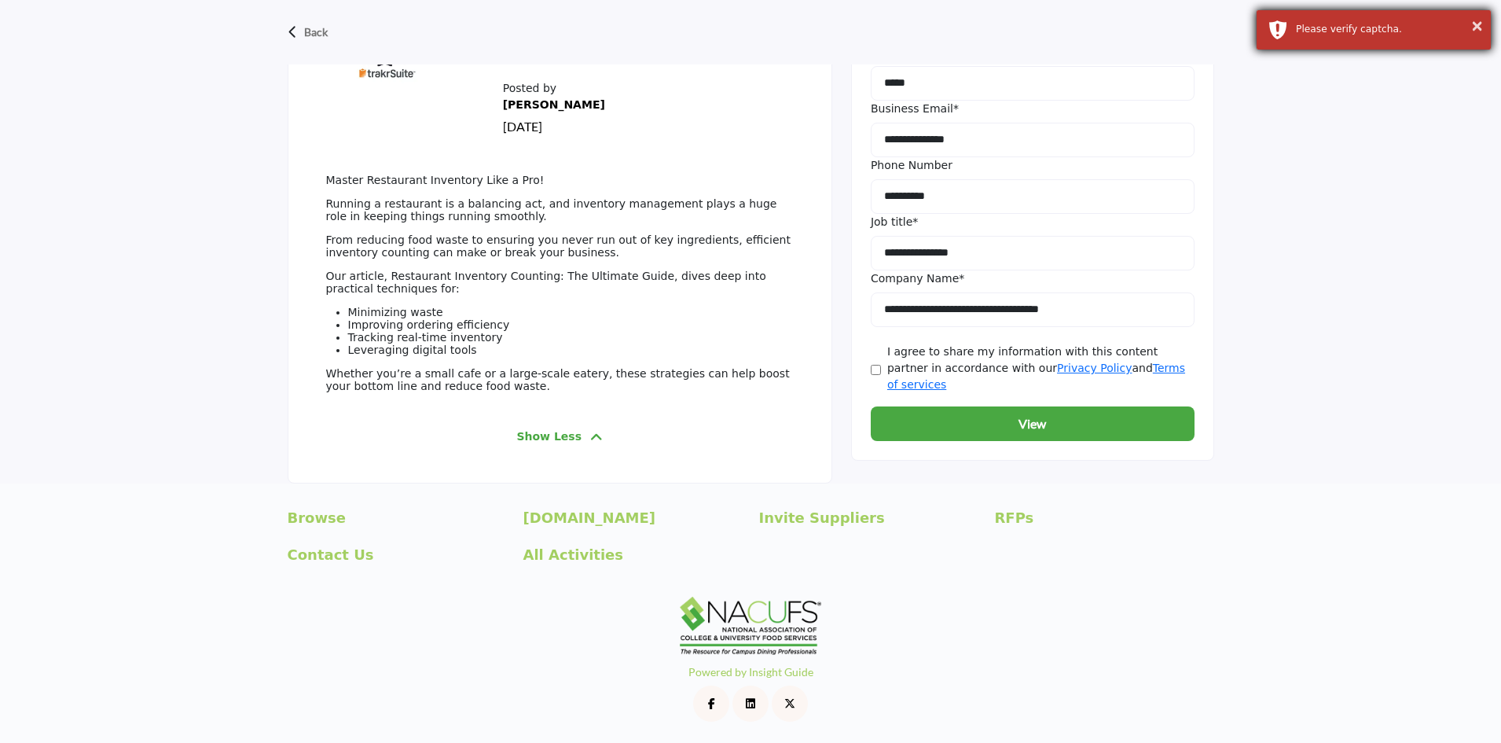
click at [1331, 24] on div "Please verify captcha." at bounding box center [1387, 29] width 183 height 14
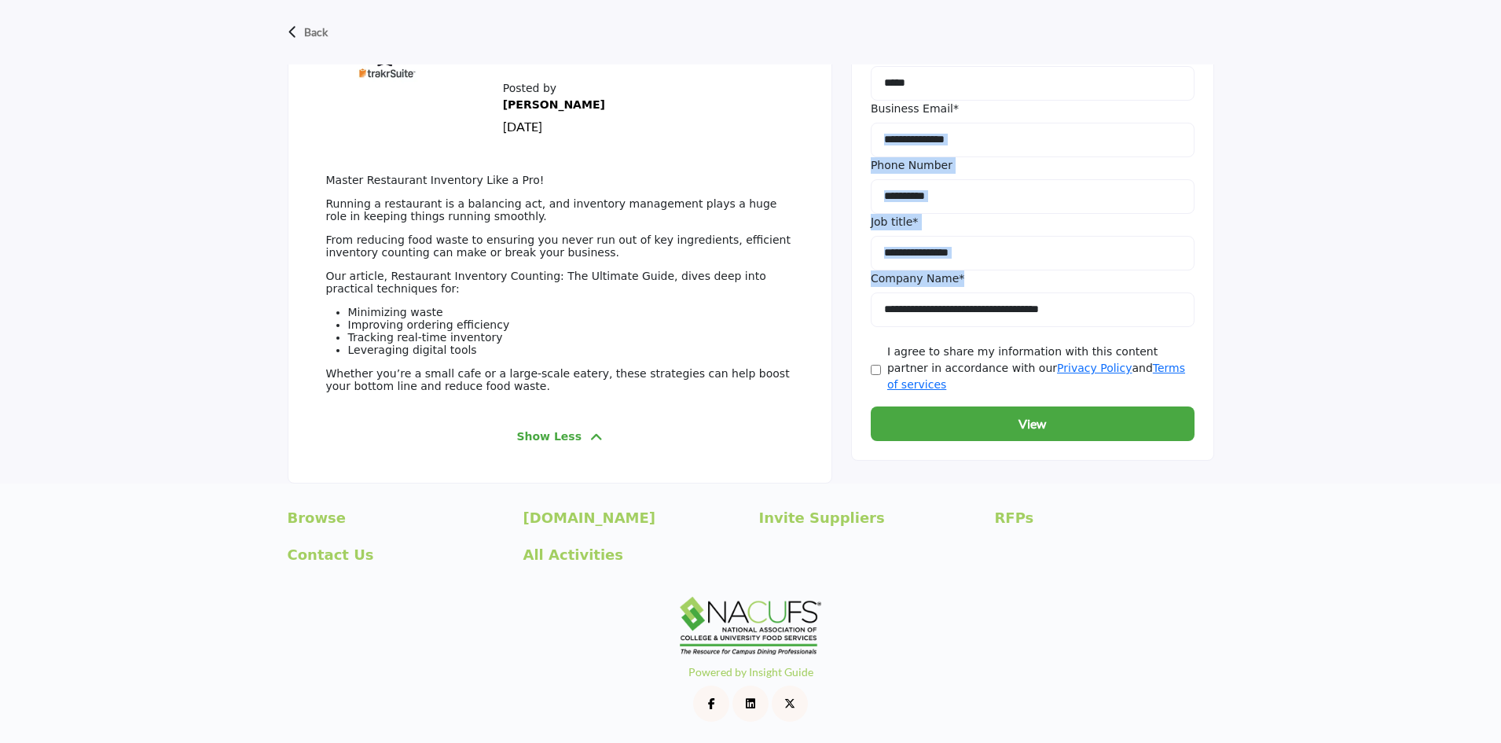
drag, startPoint x: 1266, startPoint y: 118, endPoint x: 1109, endPoint y: 309, distance: 247.3
click at [1165, 273] on div "Back Learn how to streamline your inventory process, boost efficiency, and cut …" at bounding box center [750, 155] width 1501 height 655
click at [1195, 218] on div "**********" at bounding box center [1032, 176] width 363 height 568
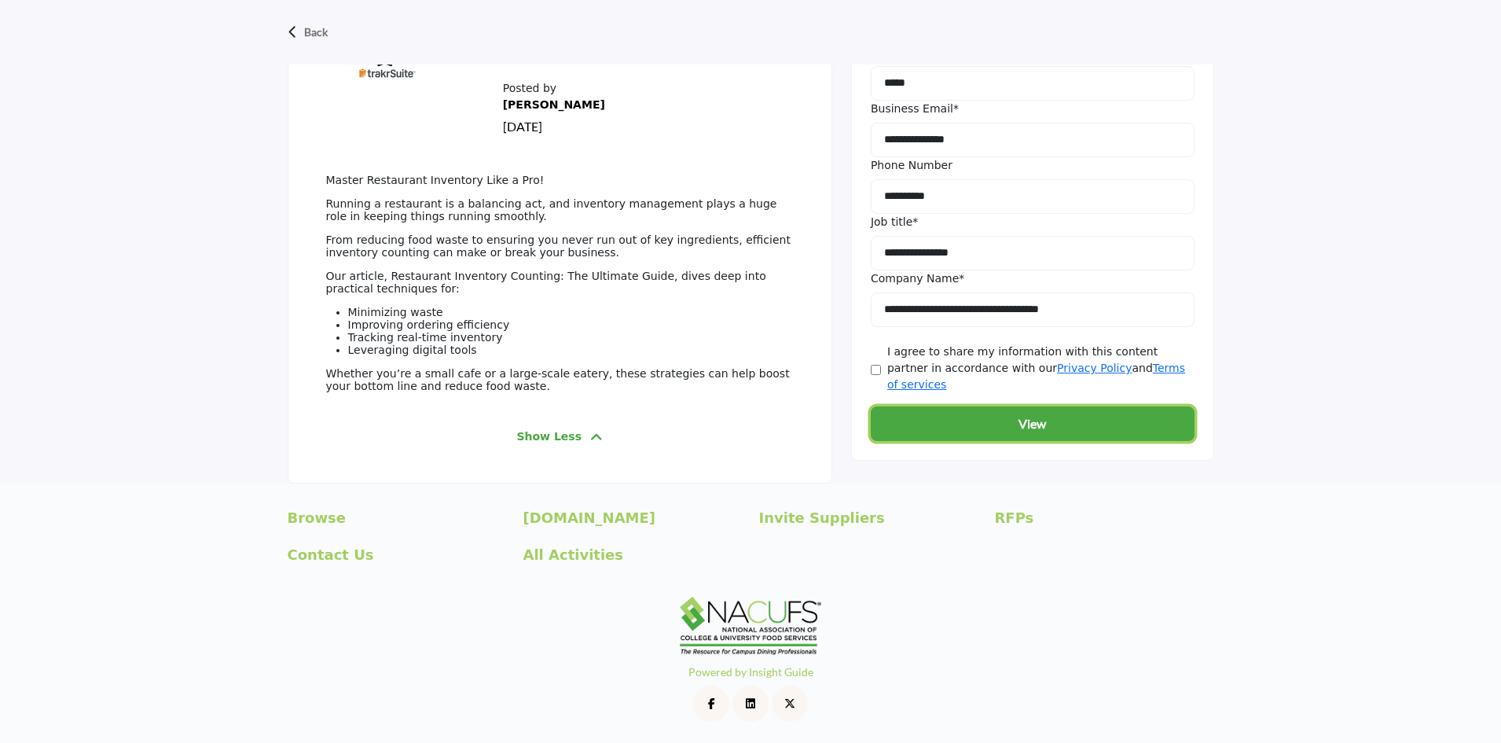
click at [1087, 406] on button "View" at bounding box center [1033, 423] width 324 height 35
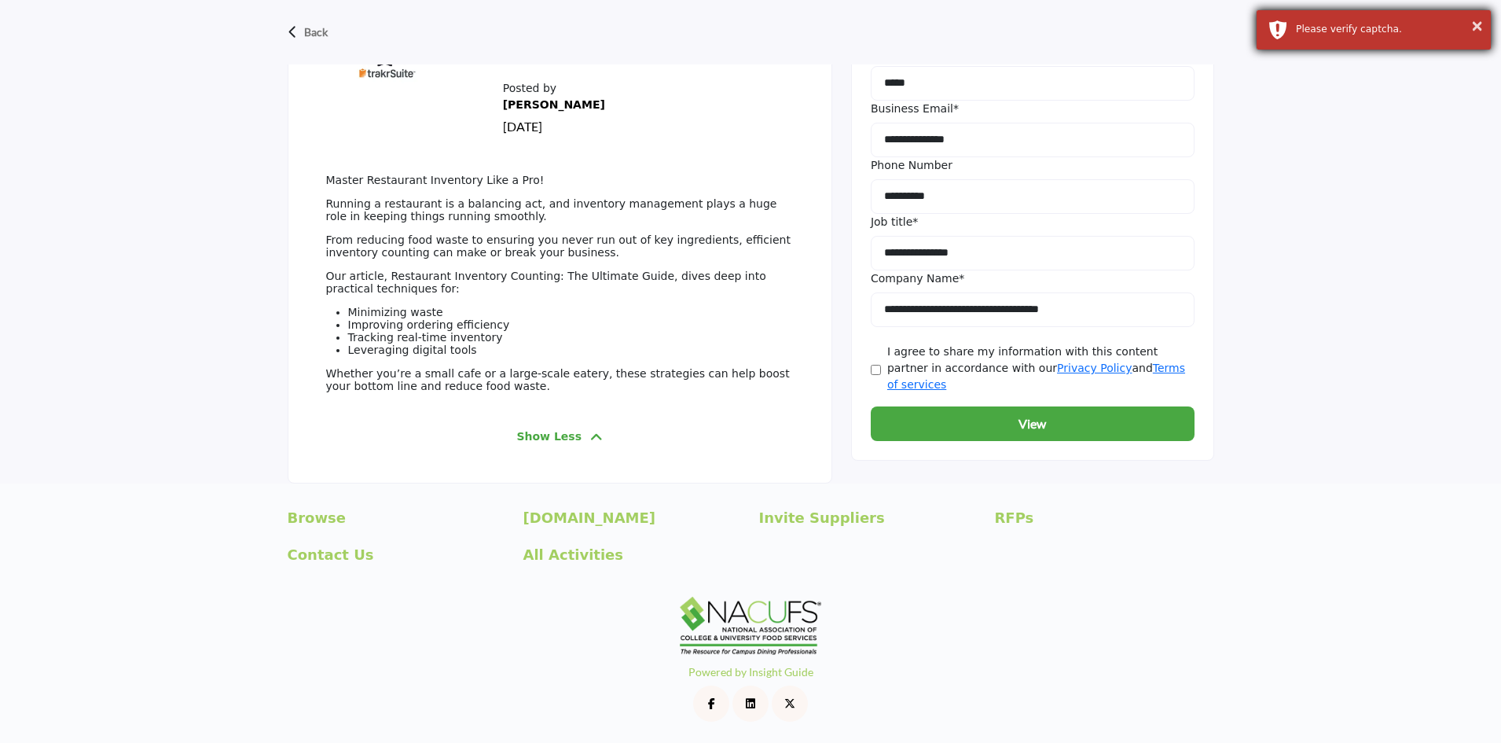
drag, startPoint x: 1330, startPoint y: 29, endPoint x: 1421, endPoint y: 35, distance: 90.5
click at [1421, 35] on div "Please verify captcha." at bounding box center [1387, 29] width 183 height 14
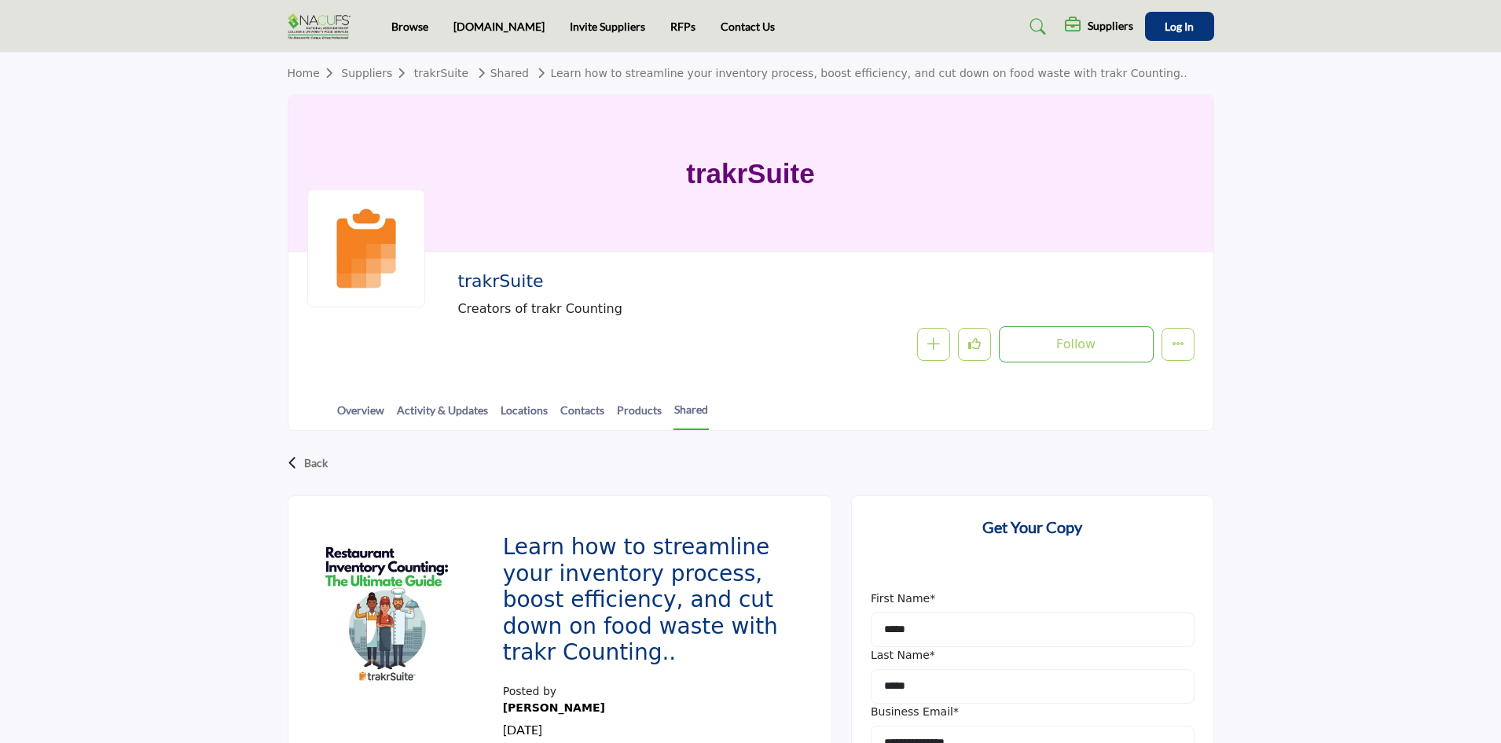
scroll to position [0, 0]
click at [1178, 31] on span "Log In" at bounding box center [1179, 27] width 29 height 13
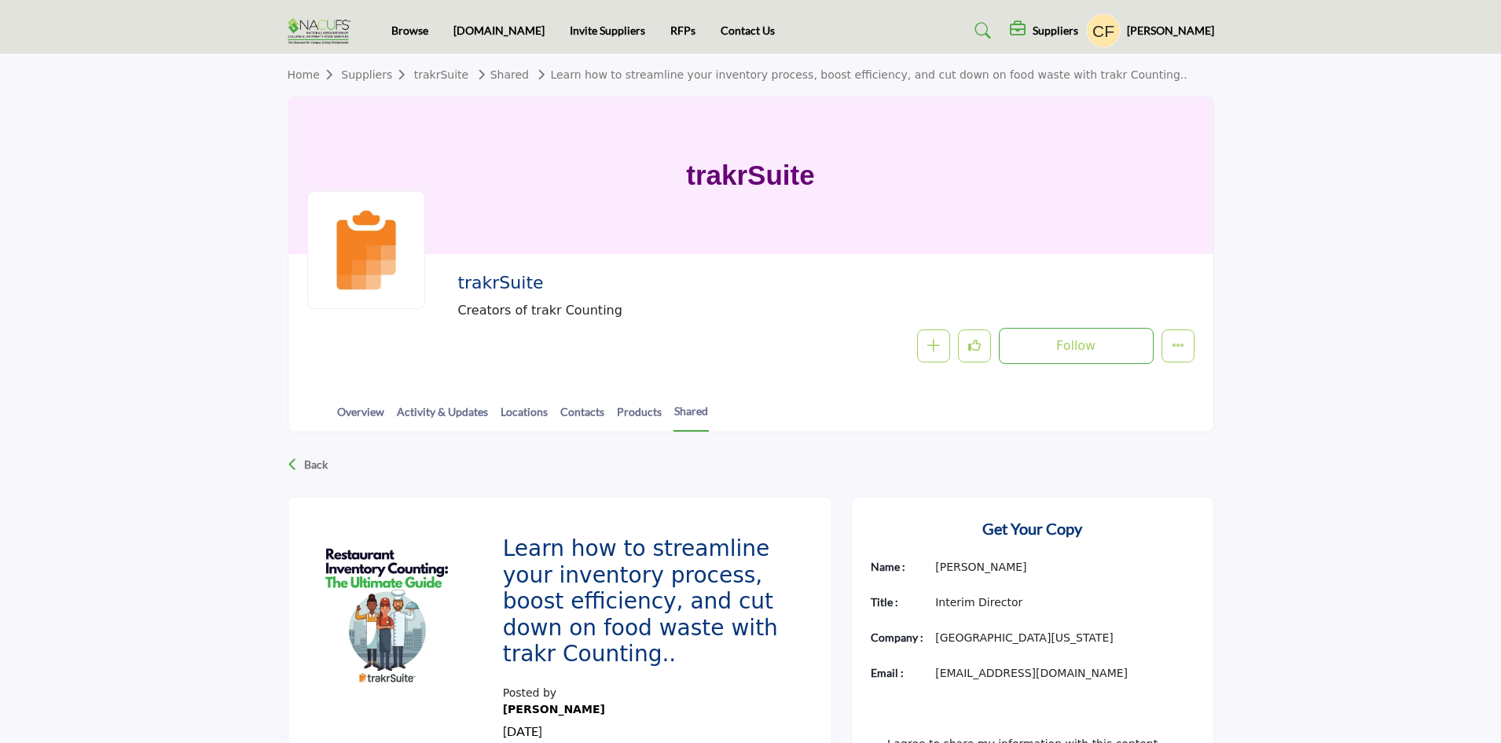
scroll to position [236, 0]
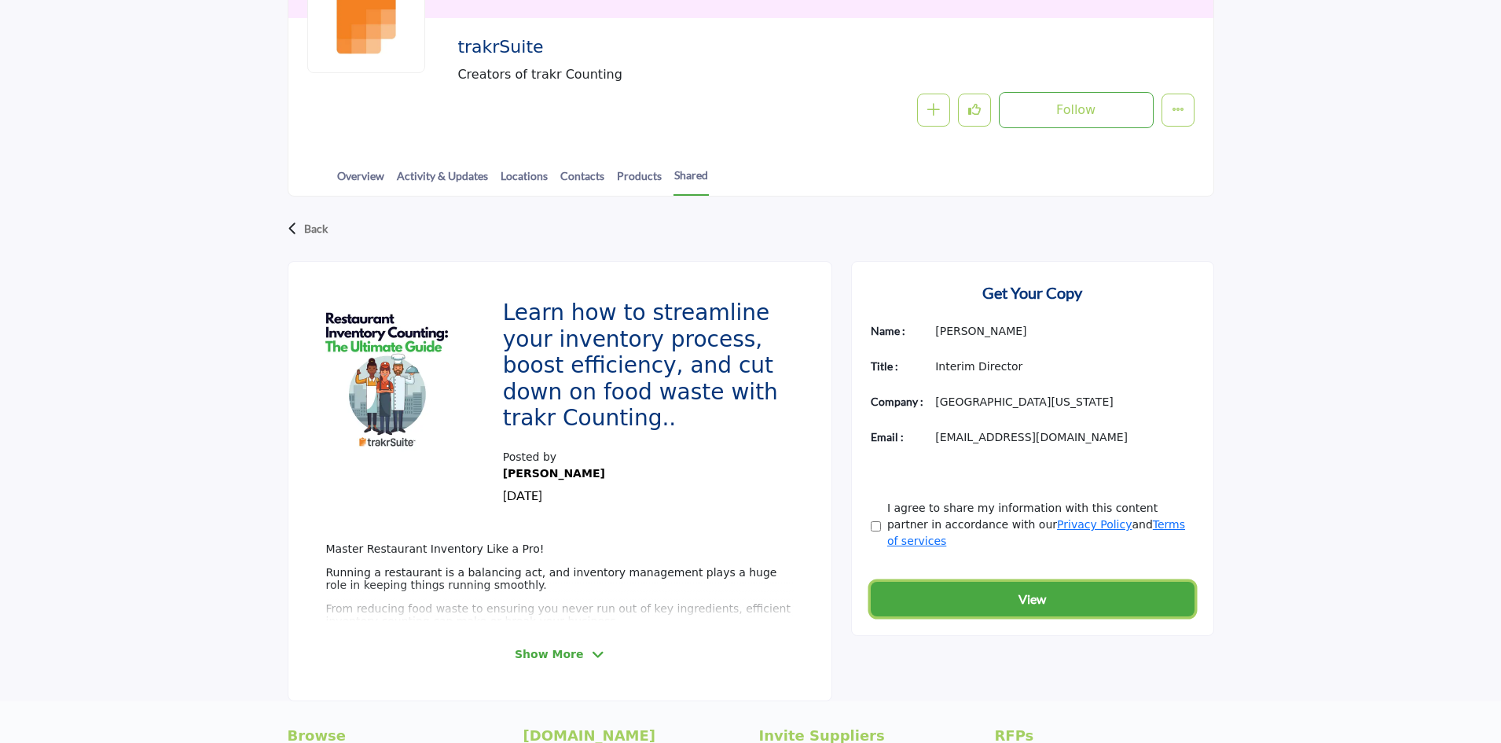
click at [982, 582] on button "View" at bounding box center [1033, 599] width 324 height 35
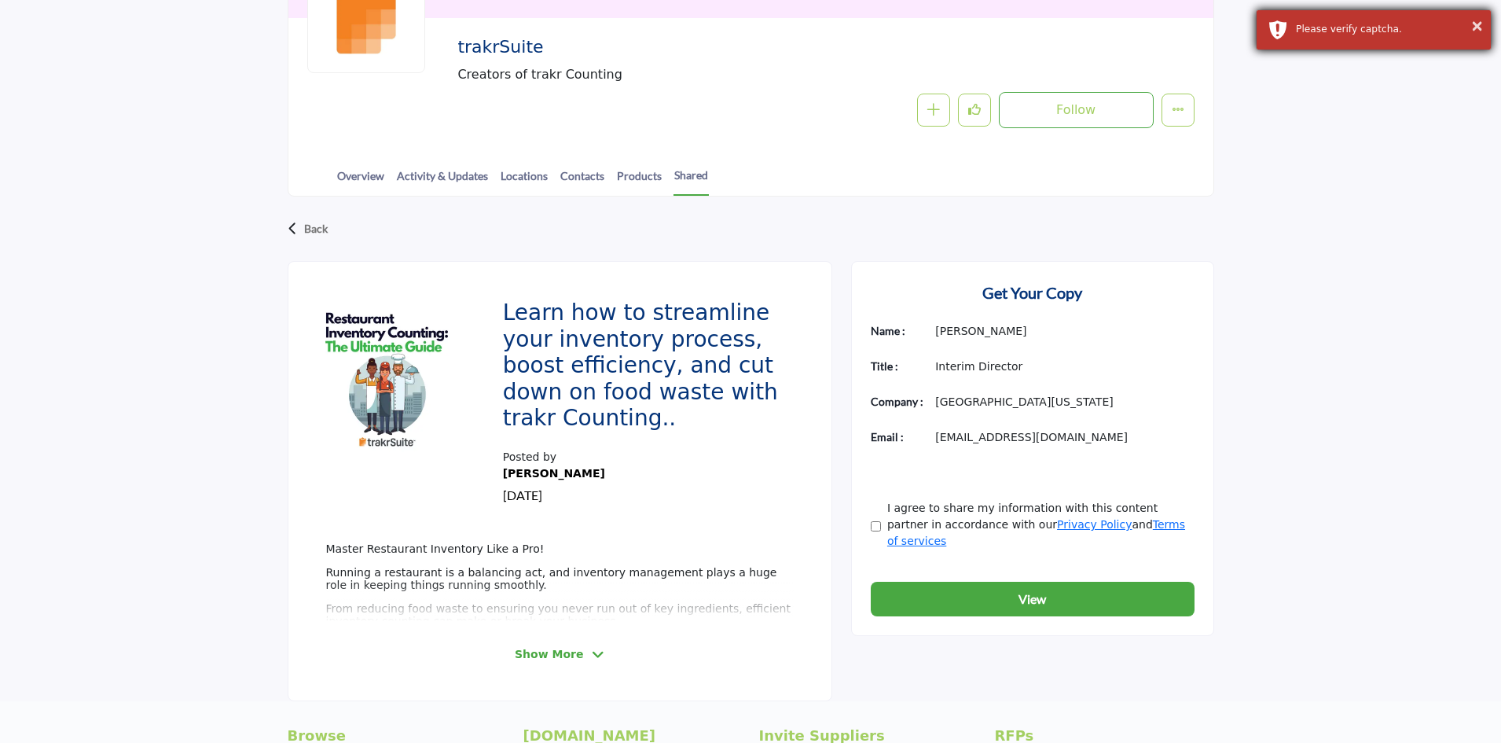
click at [1341, 31] on div "Please verify captcha." at bounding box center [1387, 29] width 183 height 14
click at [592, 658] on icon at bounding box center [598, 655] width 13 height 14
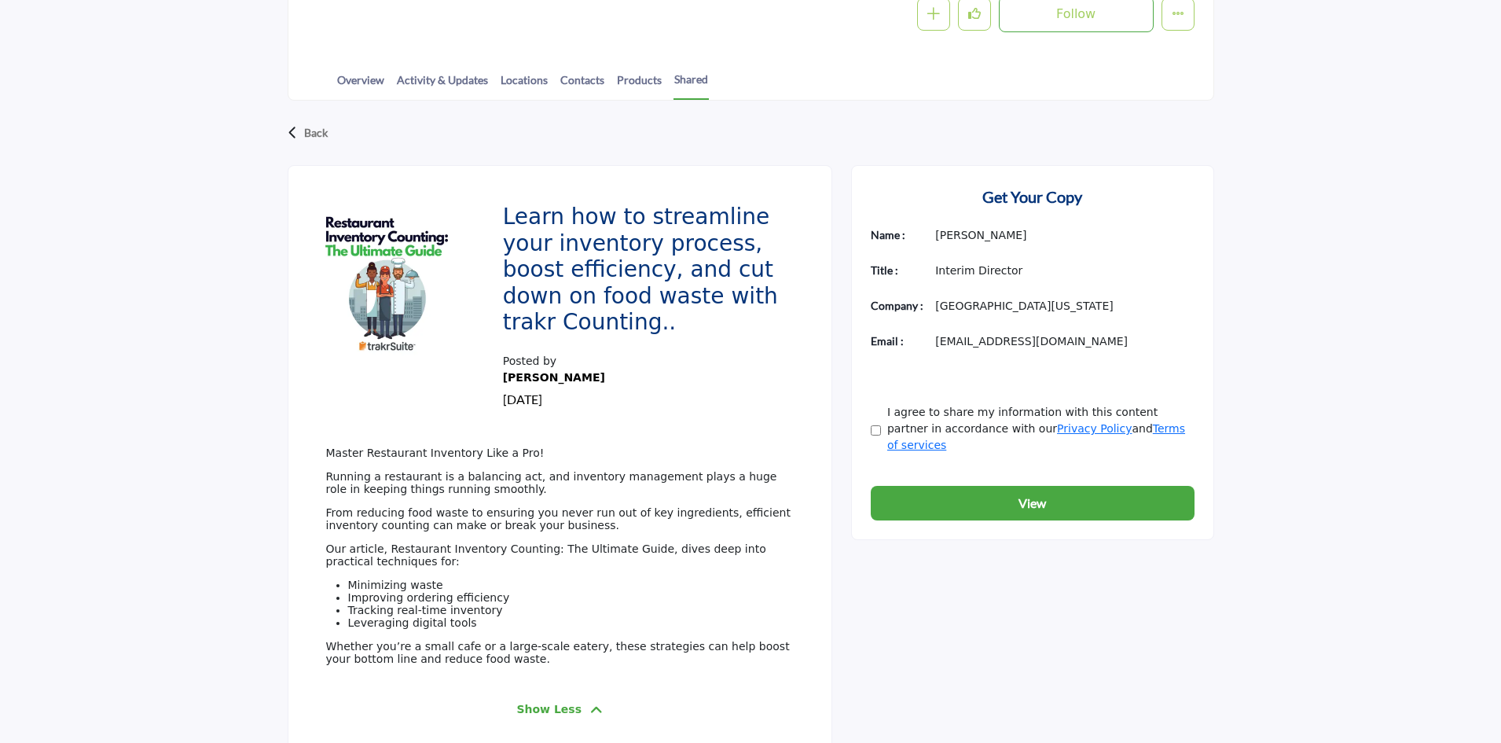
scroll to position [157, 0]
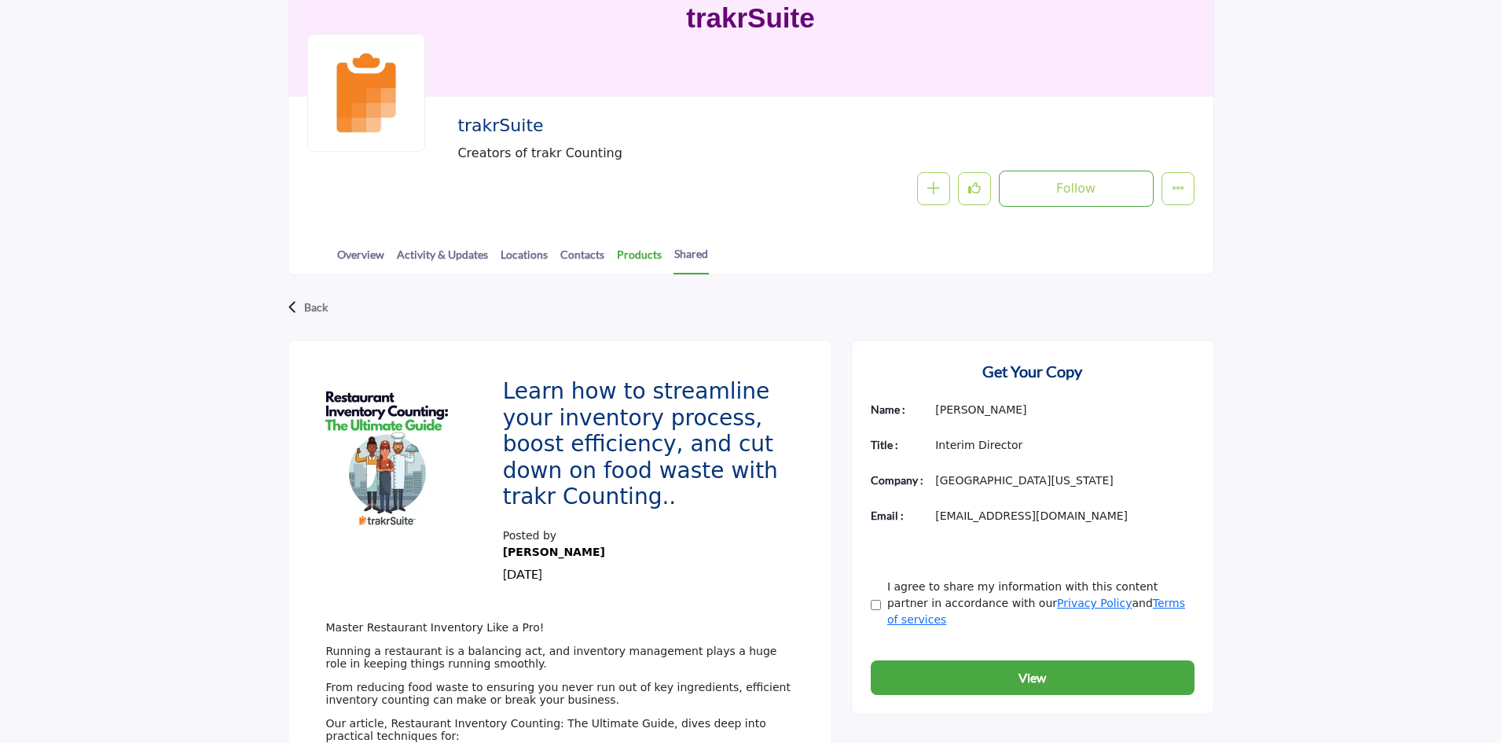
click at [642, 257] on link "Products" at bounding box center [639, 260] width 46 height 28
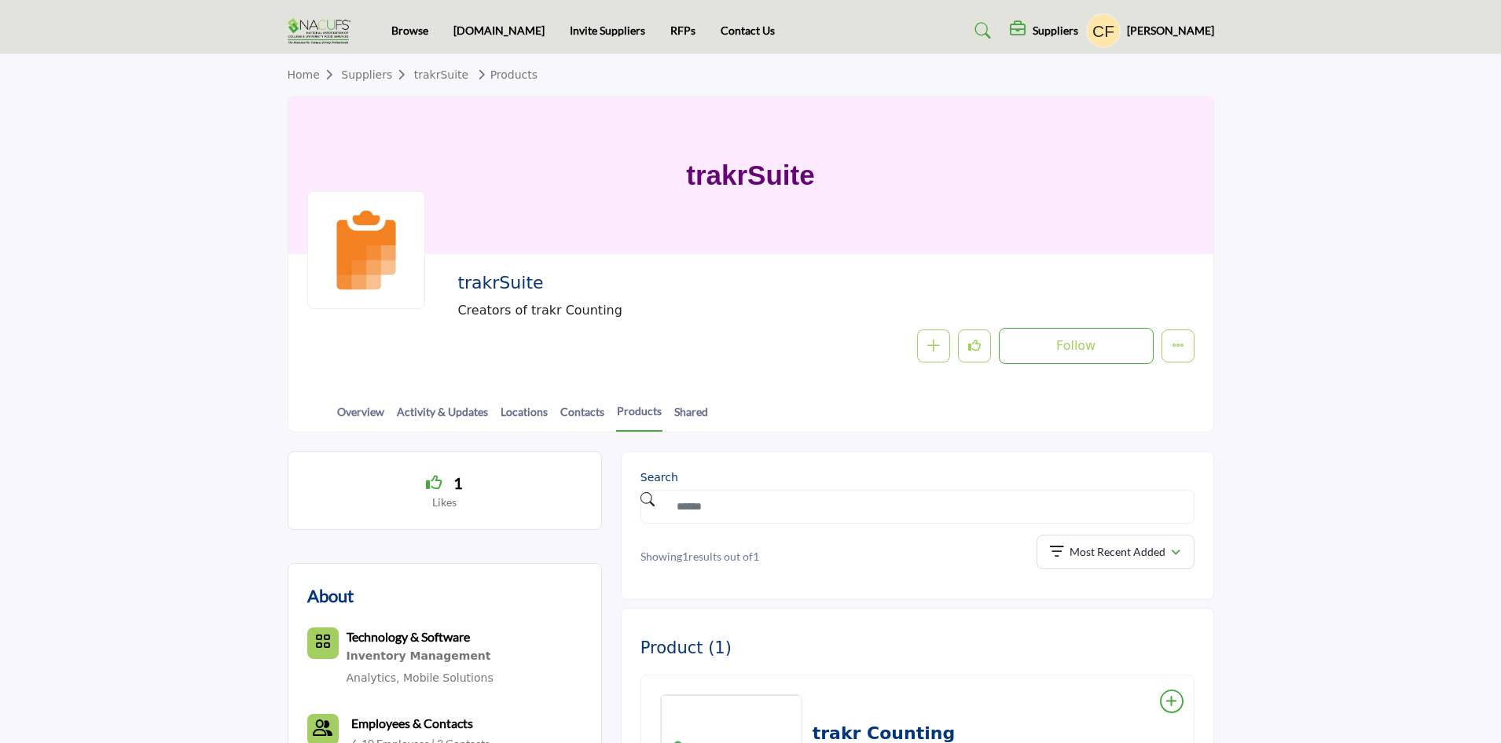
click at [302, 73] on link "Home" at bounding box center [315, 74] width 54 height 13
